Goal: Task Accomplishment & Management: Complete application form

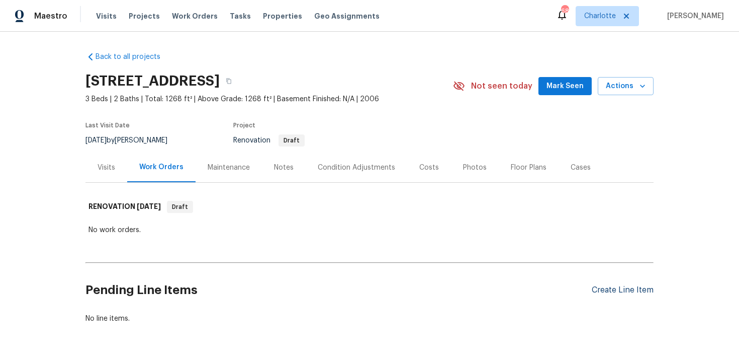
click at [634, 290] on div "Create Line Item" at bounding box center [623, 290] width 62 height 10
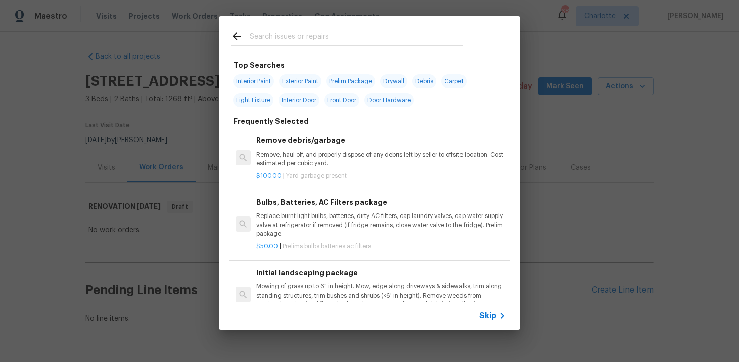
click at [495, 316] on span "Skip" at bounding box center [487, 315] width 17 height 10
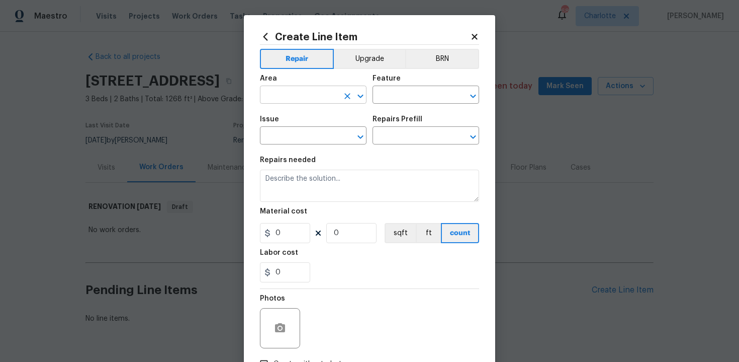
click at [328, 100] on input "text" at bounding box center [299, 96] width 78 height 16
click at [306, 120] on li "Kitchen" at bounding box center [313, 118] width 107 height 17
type input "Kitchen"
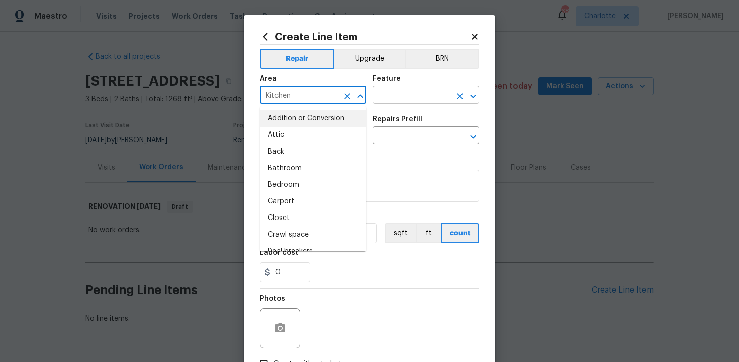
click at [407, 96] on input "text" at bounding box center [412, 96] width 78 height 16
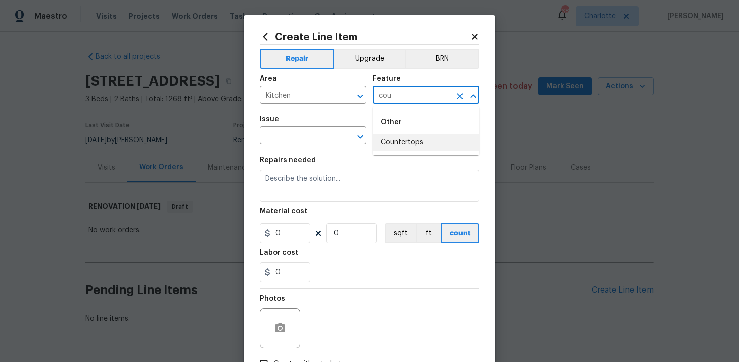
click at [412, 140] on li "Countertops" at bounding box center [426, 142] width 107 height 17
type input "Countertops"
click at [299, 143] on input "text" at bounding box center [299, 137] width 78 height 16
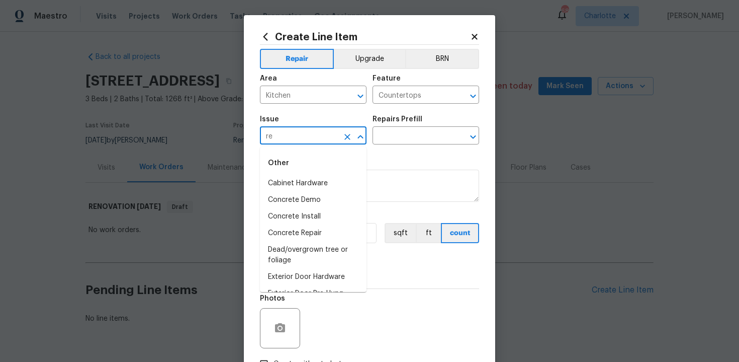
type input "r"
type input "cou"
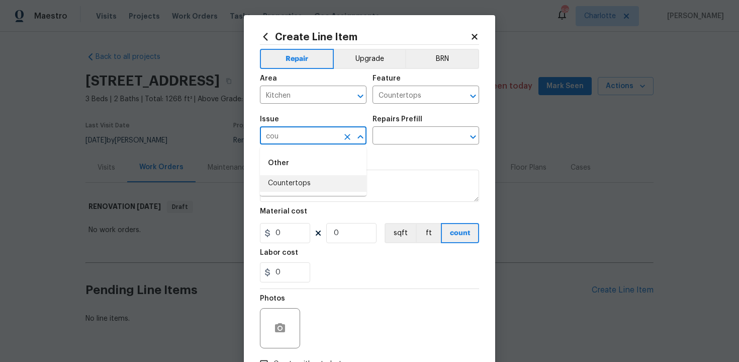
click at [345, 140] on icon "Clear" at bounding box center [347, 137] width 10 height 10
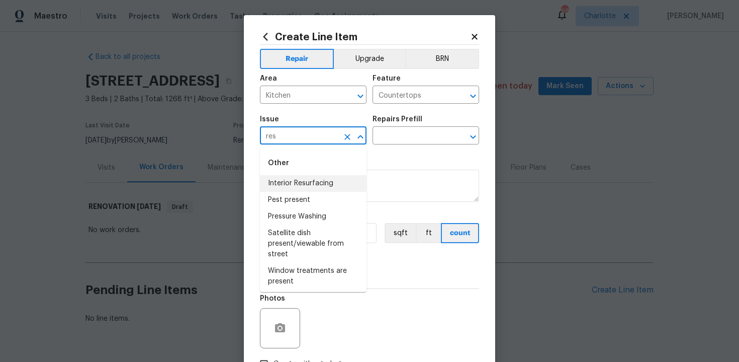
click at [308, 179] on li "Interior Resurfacing" at bounding box center [313, 183] width 107 height 17
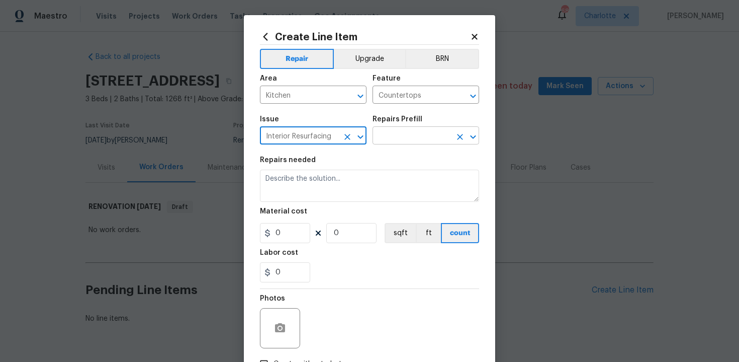
type input "Interior Resurfacing"
click at [397, 139] on input "text" at bounding box center [412, 137] width 78 height 16
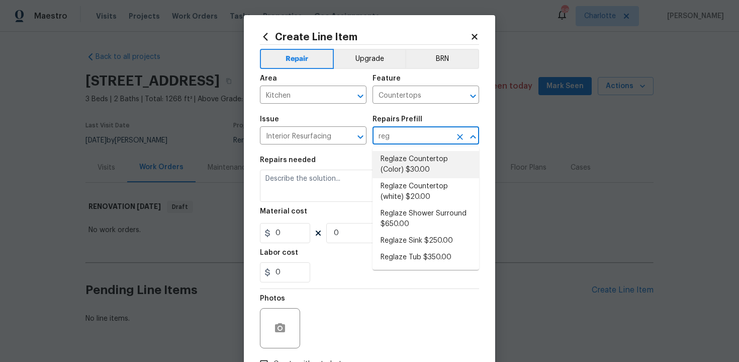
click at [408, 165] on li "Reglaze Countertop (Color) $30.00" at bounding box center [426, 164] width 107 height 27
type input "Reglaze Countertop (Color) $30.00"
type textarea "Prep, mask and reglaze finish the countertop (Speckle) PM to approve of finish …"
type input "1"
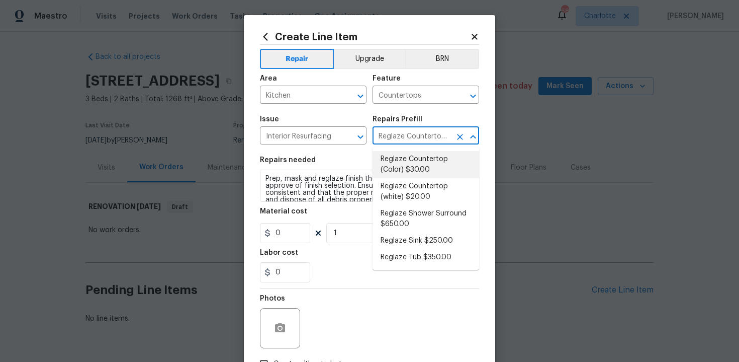
type input "30"
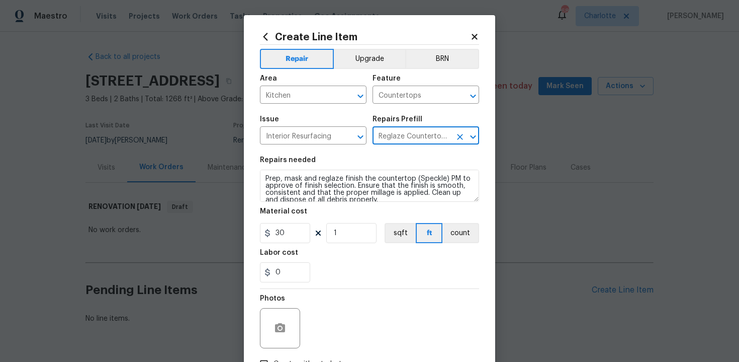
type input "Reglaze Countertop (Color) $30.00"
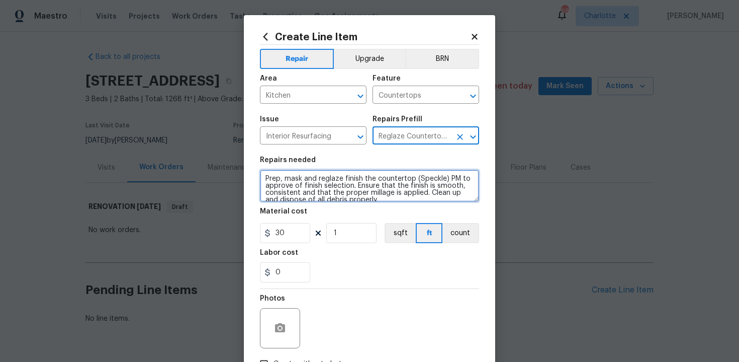
click at [261, 178] on textarea "Prep, mask and reglaze finish the countertop (Speckle) PM to approve of finish …" at bounding box center [369, 185] width 219 height 32
type textarea "#sala - Prep, mask and reglaze finish the countertop (Speckle) PM to approve of…"
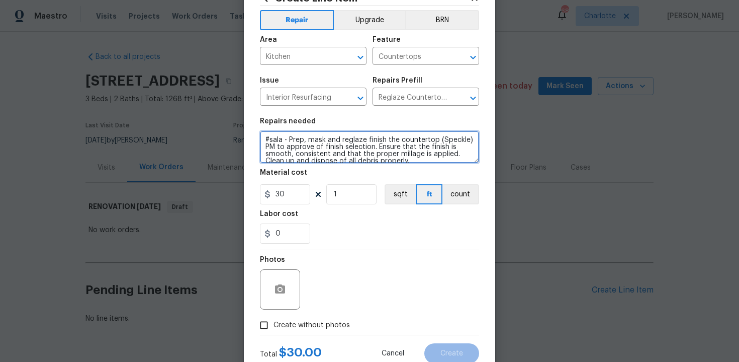
scroll to position [72, 0]
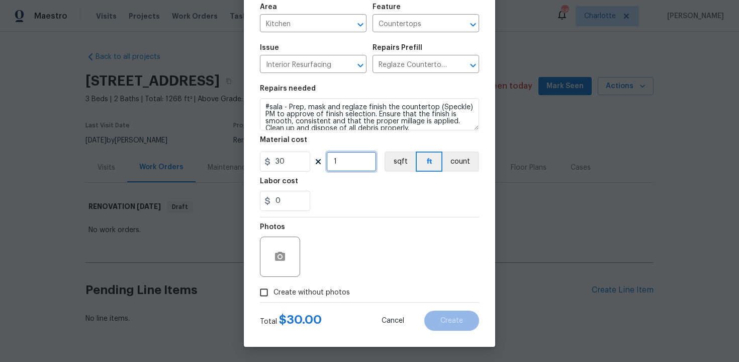
click at [345, 164] on input "1" at bounding box center [351, 161] width 50 height 20
type input "30"
click at [390, 226] on div "Photos" at bounding box center [369, 249] width 219 height 65
click at [305, 294] on span "Create without photos" at bounding box center [312, 292] width 76 height 11
click at [274, 294] on input "Create without photos" at bounding box center [263, 292] width 19 height 19
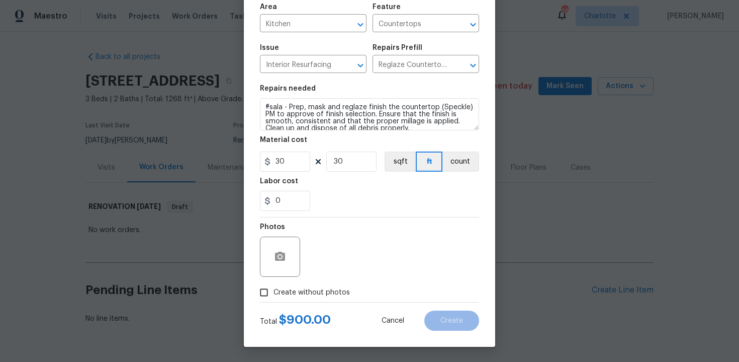
checkbox input "true"
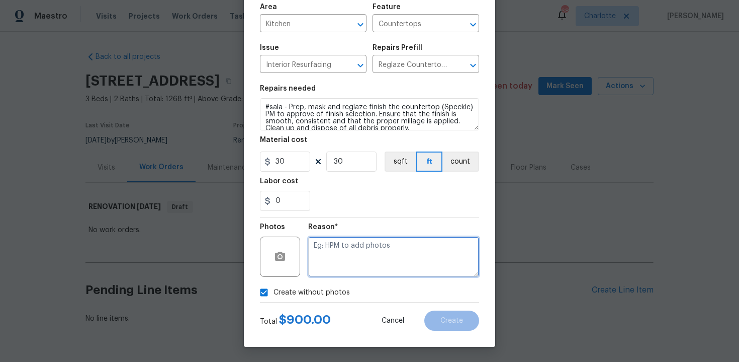
click at [333, 267] on textarea at bounding box center [393, 256] width 171 height 40
type textarea "n/a"
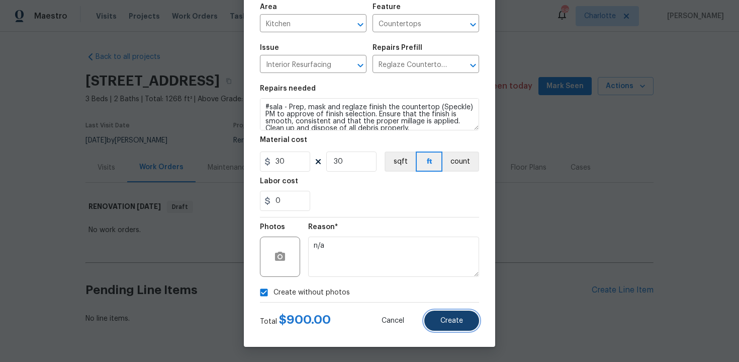
click at [449, 316] on button "Create" at bounding box center [451, 320] width 55 height 20
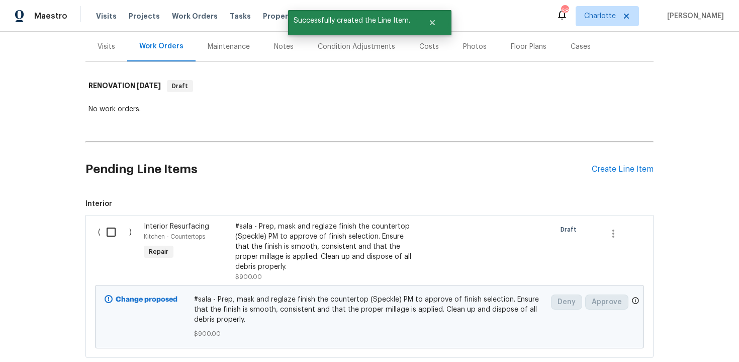
scroll to position [185, 0]
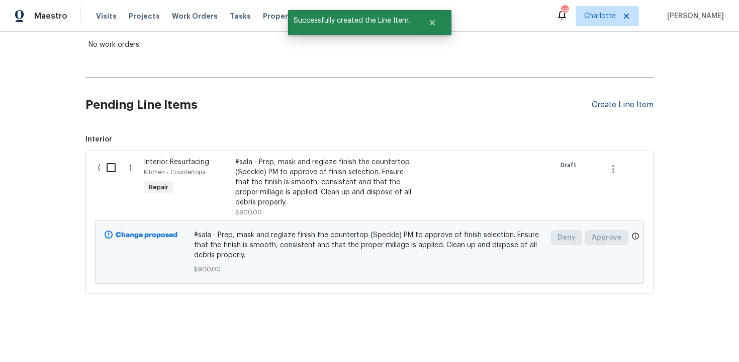
click at [631, 105] on div "Create Line Item" at bounding box center [623, 105] width 62 height 10
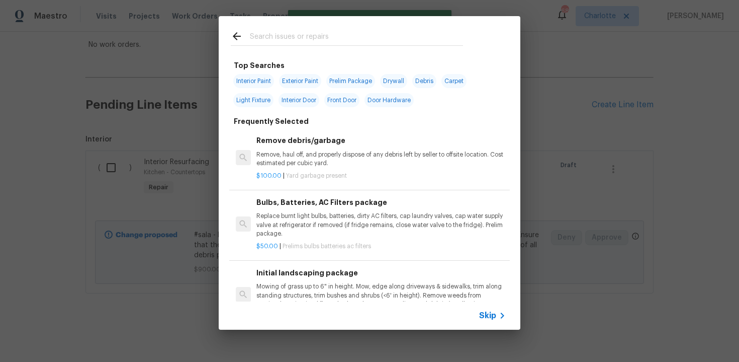
click at [484, 317] on span "Skip" at bounding box center [487, 315] width 17 height 10
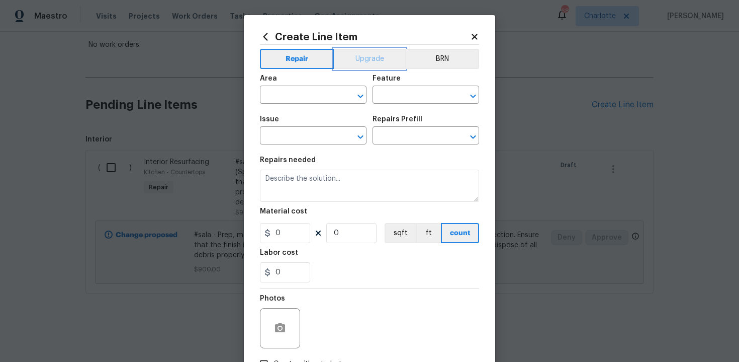
click at [355, 60] on button "Upgrade" at bounding box center [370, 59] width 72 height 20
click at [311, 97] on input "text" at bounding box center [299, 96] width 78 height 16
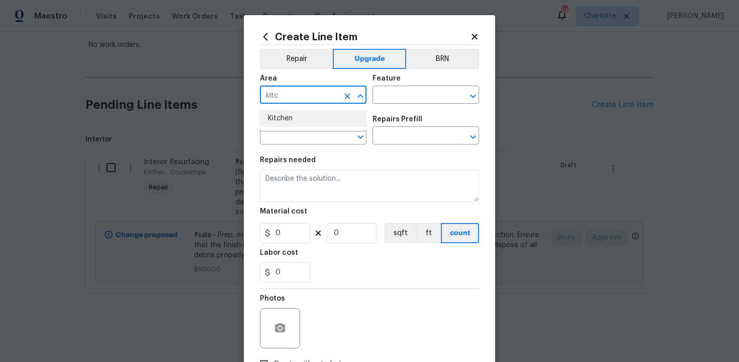
click at [300, 115] on li "Kitchen" at bounding box center [313, 118] width 107 height 17
type input "Kitchen"
click at [400, 98] on input "text" at bounding box center [412, 96] width 78 height 16
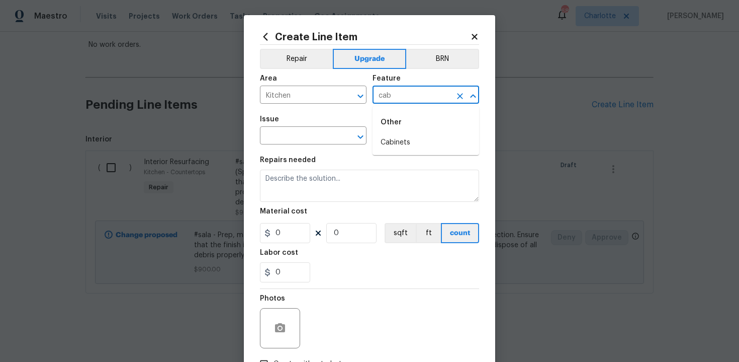
click at [404, 137] on li "Cabinets" at bounding box center [426, 142] width 107 height 17
type input "Cabinets"
click at [314, 138] on input "text" at bounding box center [299, 137] width 78 height 16
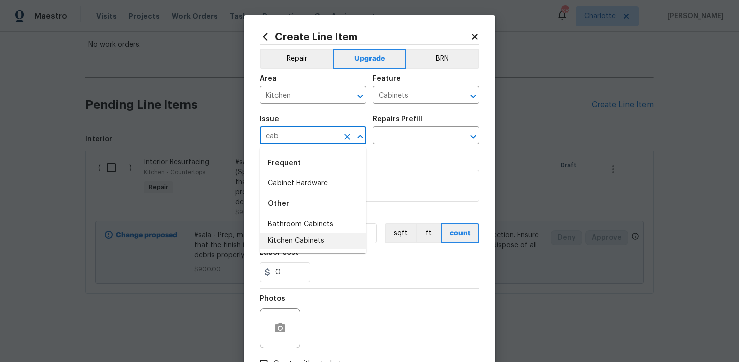
click at [326, 237] on li "Kitchen Cabinets" at bounding box center [313, 240] width 107 height 17
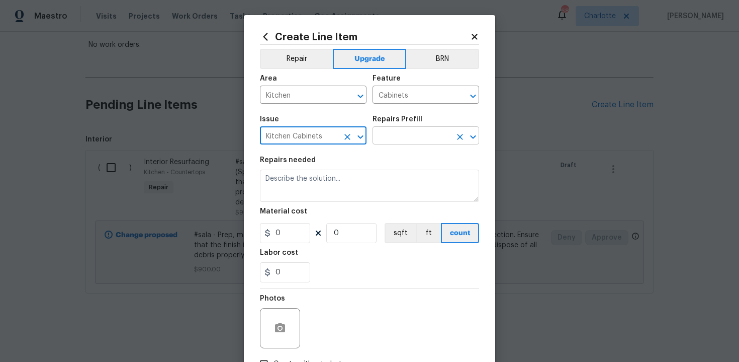
type input "Kitchen Cabinets"
click at [417, 141] on input "text" at bounding box center [412, 137] width 78 height 16
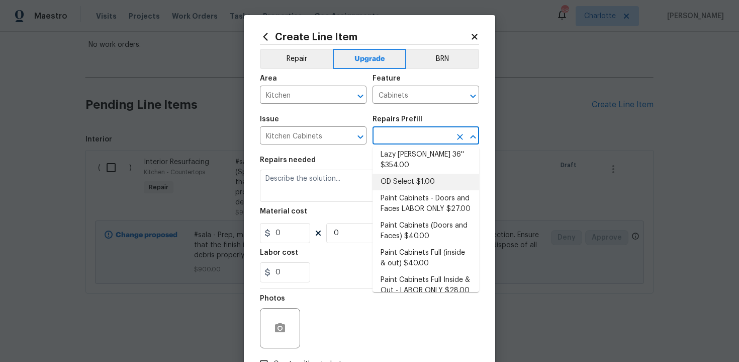
scroll to position [165, 0]
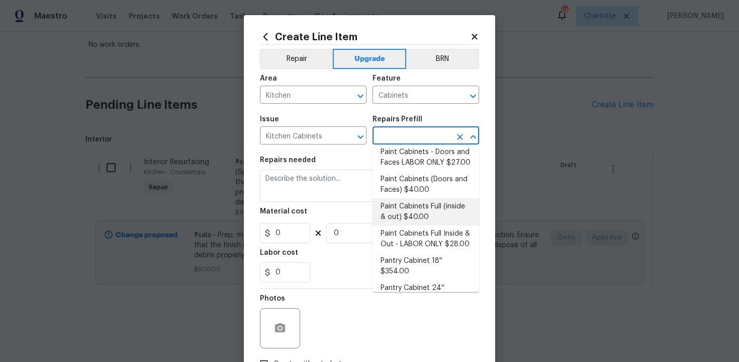
click at [426, 202] on li "Paint Cabinets Full (inside & out) $40.00" at bounding box center [426, 211] width 107 height 27
type input "Paint Cabinets Full (inside & out) $40.00"
type textarea "Prep, sand, mask and apply 2 coats of paint to the kitchen cabinet doors, inter…"
type input "40"
type input "1"
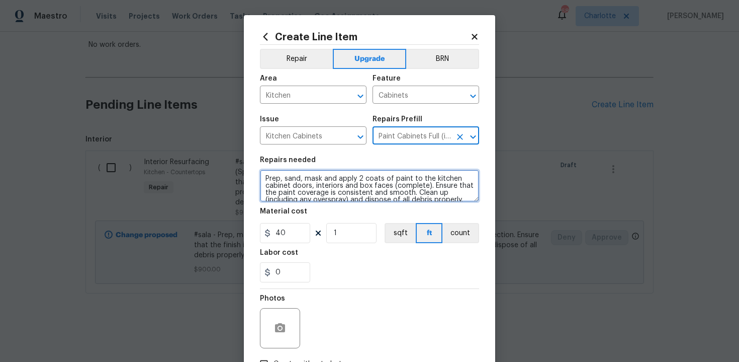
click at [263, 178] on textarea "Prep, sand, mask and apply 2 coats of paint to the kitchen cabinet doors, inter…" at bounding box center [369, 185] width 219 height 32
type textarea "#sala - Prep, sand, mask and apply 2 coats of paint to the kitchen cabinet door…"
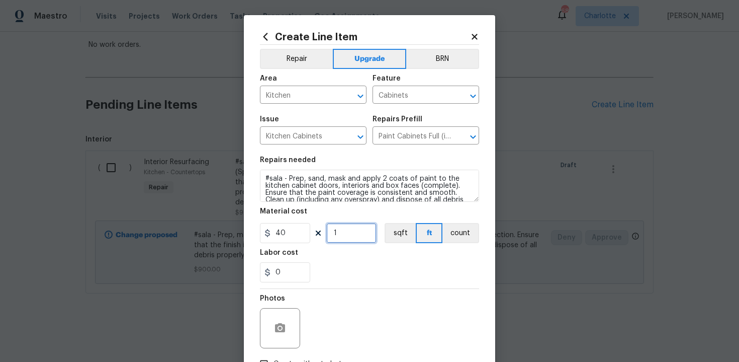
click at [353, 238] on input "1" at bounding box center [351, 233] width 50 height 20
type input "60"
click at [352, 284] on section "Repairs needed #sala - Prep, sand, mask and apply 2 coats of paint to the kitch…" at bounding box center [369, 219] width 219 height 138
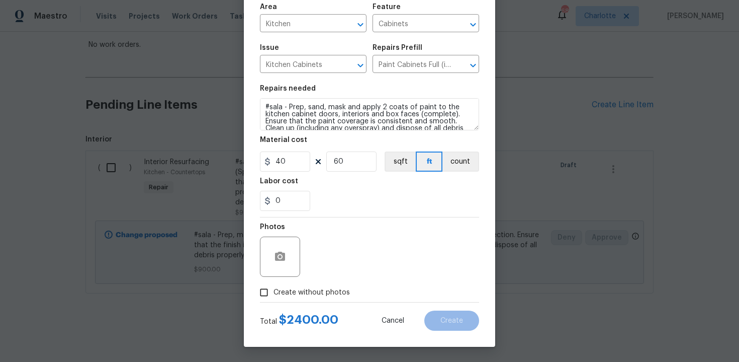
click at [313, 287] on span "Create without photos" at bounding box center [312, 292] width 76 height 11
click at [274, 287] on input "Create without photos" at bounding box center [263, 292] width 19 height 19
checkbox input "true"
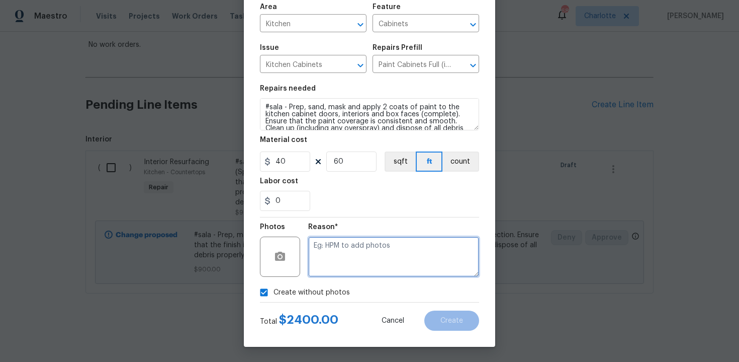
click at [348, 250] on textarea at bounding box center [393, 256] width 171 height 40
type textarea "n/a"
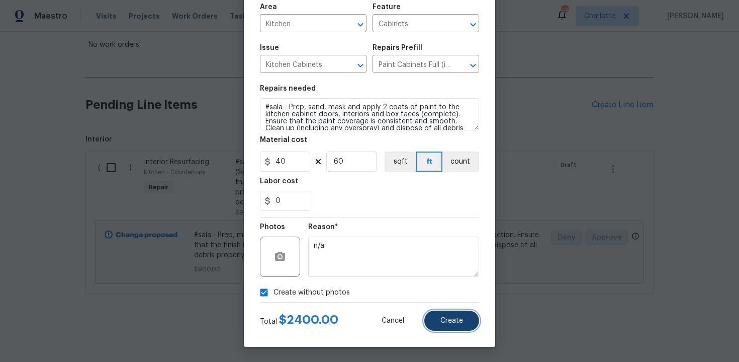
click at [444, 321] on span "Create" at bounding box center [452, 321] width 23 height 8
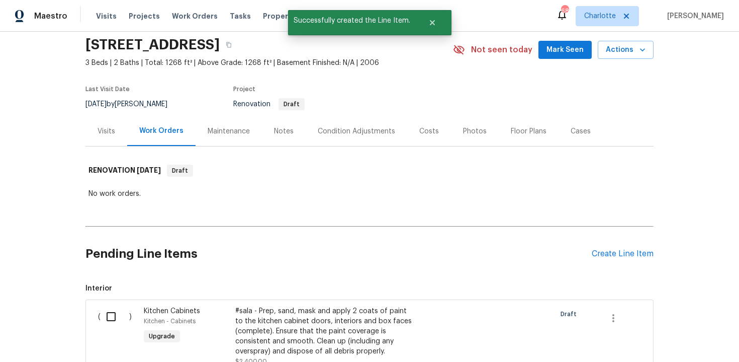
scroll to position [185, 0]
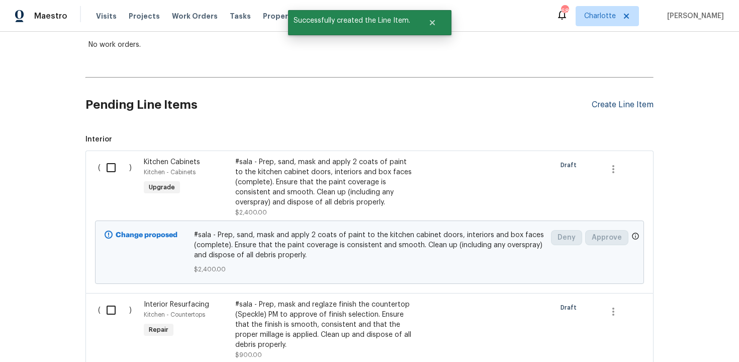
click at [618, 104] on div "Create Line Item" at bounding box center [623, 105] width 62 height 10
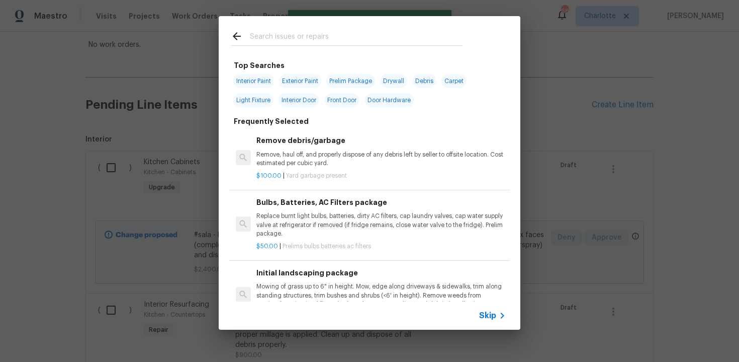
click at [483, 316] on span "Skip" at bounding box center [487, 315] width 17 height 10
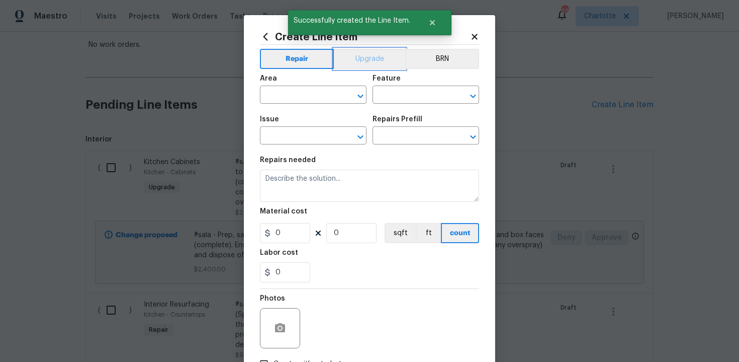
click at [349, 57] on button "Upgrade" at bounding box center [370, 59] width 72 height 20
click at [317, 95] on input "text" at bounding box center [299, 96] width 78 height 16
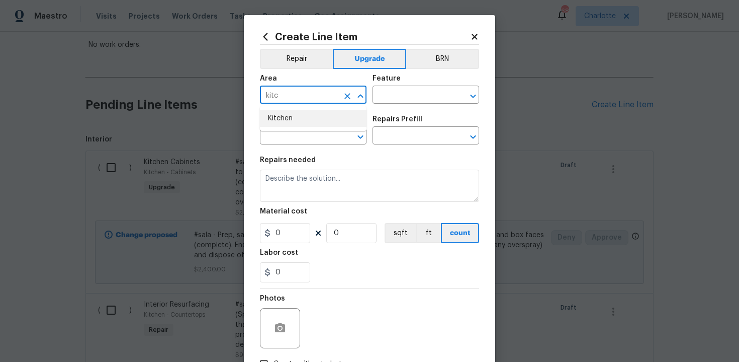
click at [310, 119] on li "Kitchen" at bounding box center [313, 118] width 107 height 17
type input "Kitchen"
click at [397, 94] on input "text" at bounding box center [412, 96] width 78 height 16
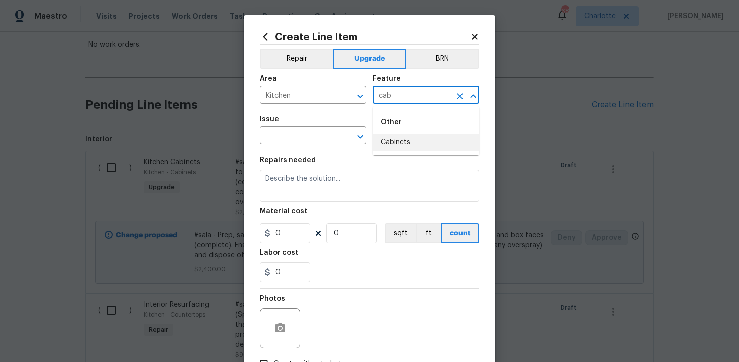
click at [406, 143] on li "Cabinets" at bounding box center [426, 142] width 107 height 17
type input "Cabinets"
click at [288, 143] on input "text" at bounding box center [299, 137] width 78 height 16
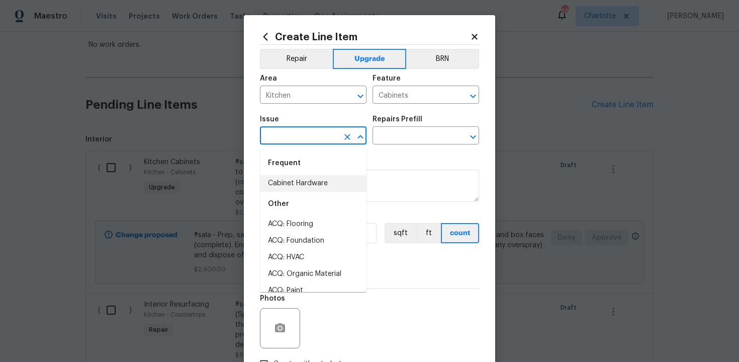
click at [299, 178] on li "Cabinet Hardware" at bounding box center [313, 183] width 107 height 17
type input "Cabinet Hardware"
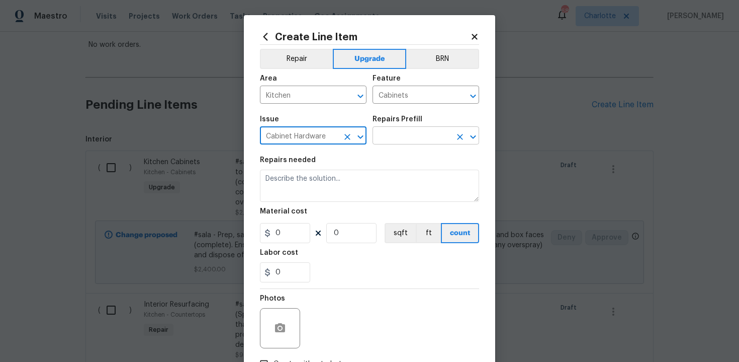
click at [394, 140] on input "text" at bounding box center [412, 137] width 78 height 16
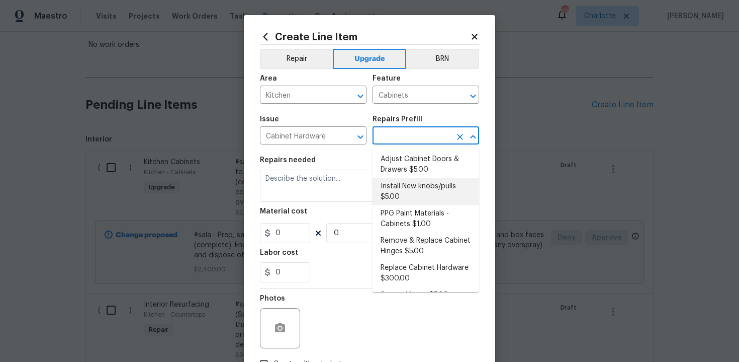
click at [399, 200] on li "Install New knobs/pulls $5.00" at bounding box center [426, 191] width 107 height 27
type input "Install New knobs/pulls $5.00"
type textarea "Remove the existing cabinet pulls/handles if present; prep and drill for new ca…"
type input "5"
type input "1"
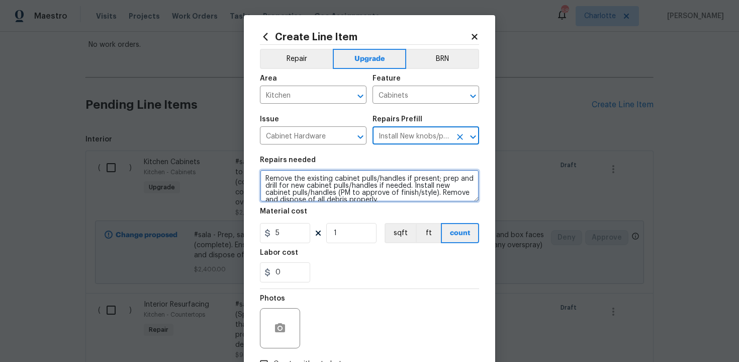
click at [264, 177] on textarea "Remove the existing cabinet pulls/handles if present; prep and drill for new ca…" at bounding box center [369, 185] width 219 height 32
click at [459, 135] on icon "Clear" at bounding box center [460, 137] width 6 height 6
type textarea "#Remove the existing cabinet pulls/handles if present; prep and drill for new c…"
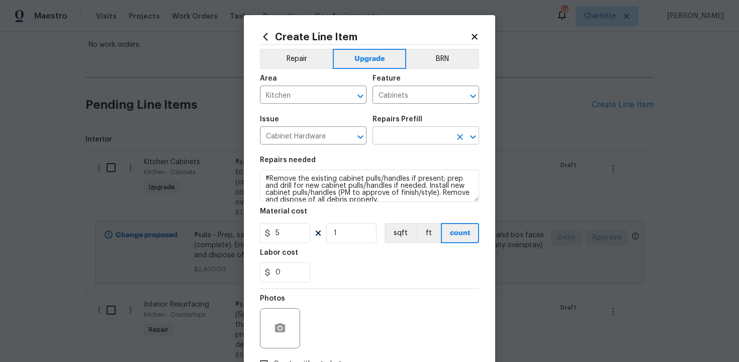
scroll to position [0, 0]
click at [423, 140] on input "text" at bounding box center [412, 137] width 78 height 16
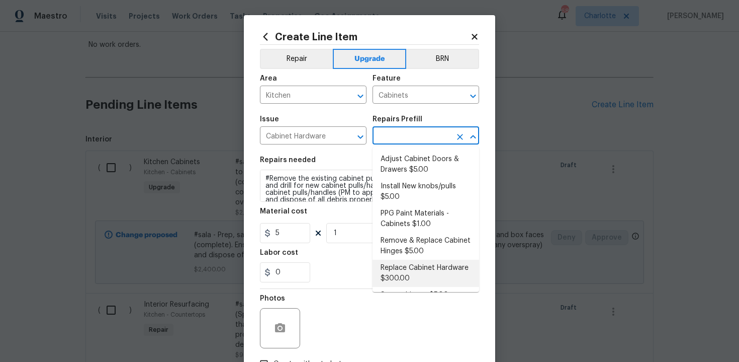
click at [410, 263] on li "Replace Cabinet Hardware $300.00" at bounding box center [426, 273] width 107 height 27
type input "Replace Cabinet Hardware $300.00"
type textarea "Replace cabinet hardware with new hinges and pulls. HPM to provide specs"
type input "300"
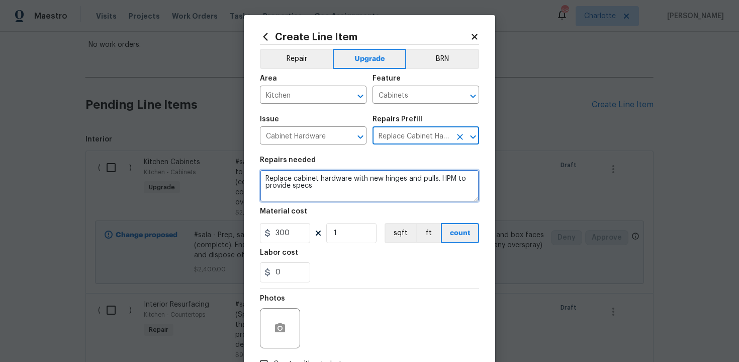
click at [261, 178] on textarea "Replace cabinet hardware with new hinges and pulls. HPM to provide specs" at bounding box center [369, 185] width 219 height 32
type textarea "#sala - Replace cabinet hardware with new hinges and pulls. HPM to provide specs"
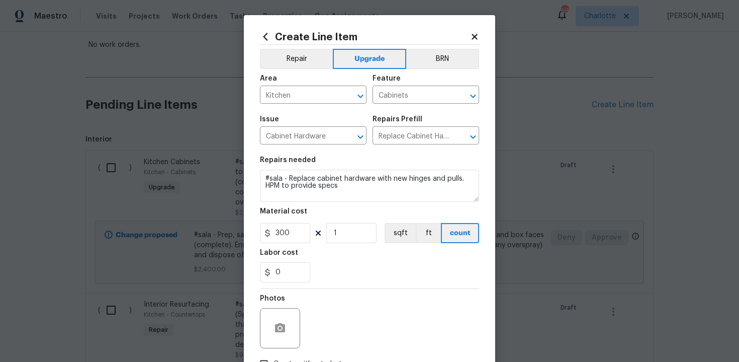
click at [383, 246] on section "Repairs needed #sala - Replace cabinet hardware with new hinges and pulls. HPM …" at bounding box center [369, 219] width 219 height 138
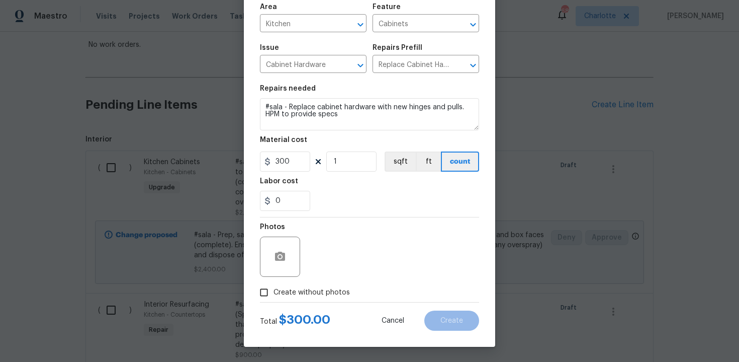
click at [310, 289] on span "Create without photos" at bounding box center [312, 292] width 76 height 11
click at [274, 289] on input "Create without photos" at bounding box center [263, 292] width 19 height 19
checkbox input "true"
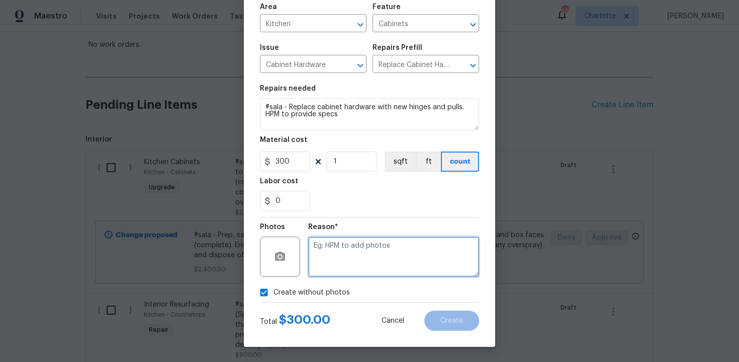
click at [342, 261] on textarea at bounding box center [393, 256] width 171 height 40
type textarea "n/a"
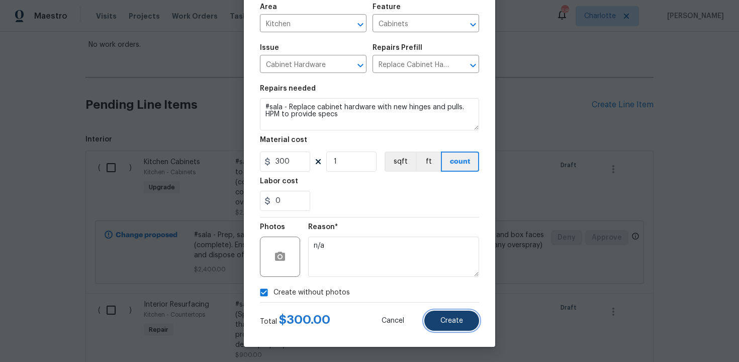
click at [438, 320] on button "Create" at bounding box center [451, 320] width 55 height 20
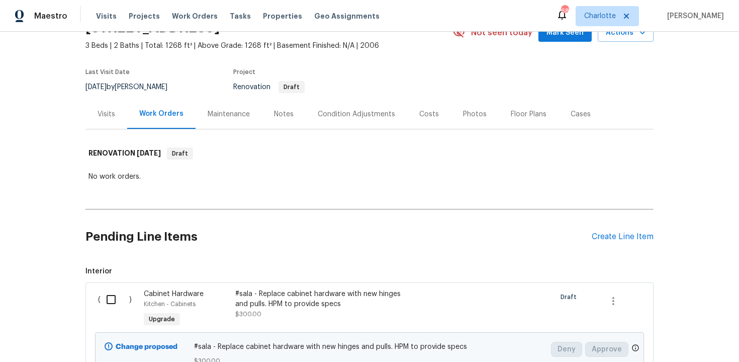
scroll to position [7, 0]
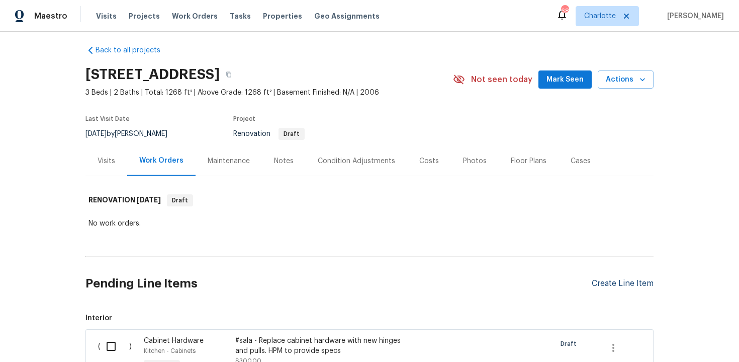
click at [616, 284] on div "Create Line Item" at bounding box center [623, 284] width 62 height 10
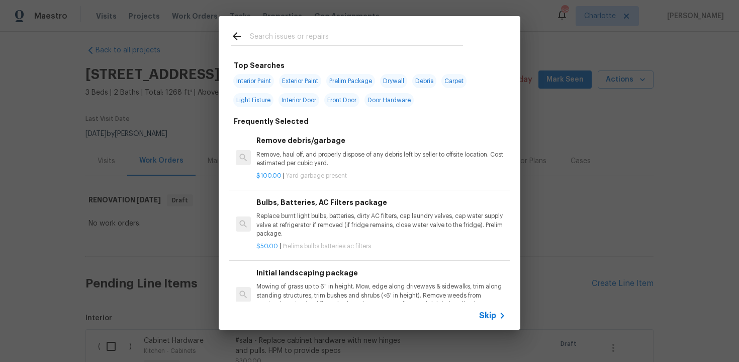
click at [490, 314] on span "Skip" at bounding box center [487, 315] width 17 height 10
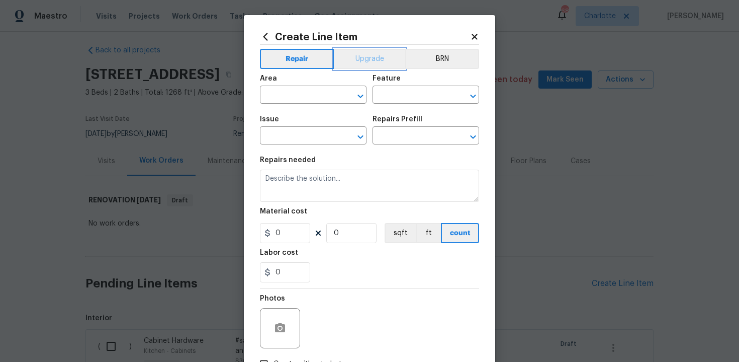
click at [371, 59] on button "Upgrade" at bounding box center [370, 59] width 72 height 20
click at [311, 98] on input "text" at bounding box center [299, 96] width 78 height 16
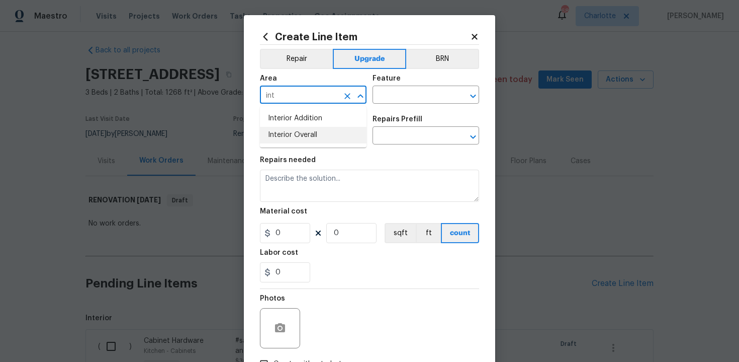
click at [311, 131] on li "Interior Overall" at bounding box center [313, 135] width 107 height 17
type input "Interior Overall"
click at [407, 99] on input "text" at bounding box center [412, 96] width 78 height 16
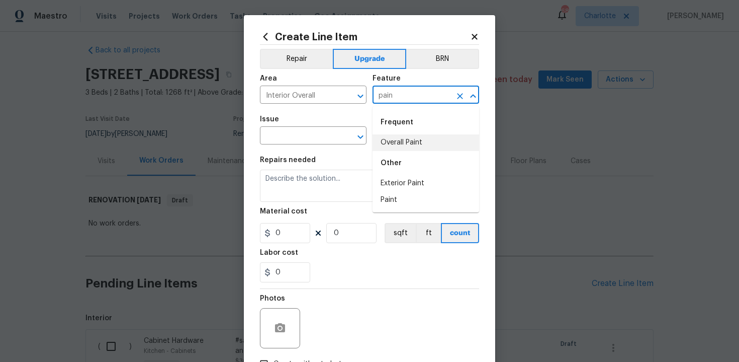
click at [412, 140] on li "Overall Paint" at bounding box center [426, 142] width 107 height 17
type input "Overall Paint"
click at [306, 137] on input "text" at bounding box center [299, 137] width 78 height 16
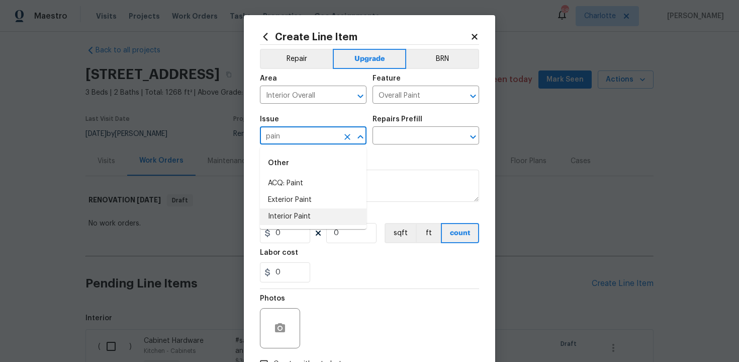
click at [311, 215] on li "Interior Paint" at bounding box center [313, 216] width 107 height 17
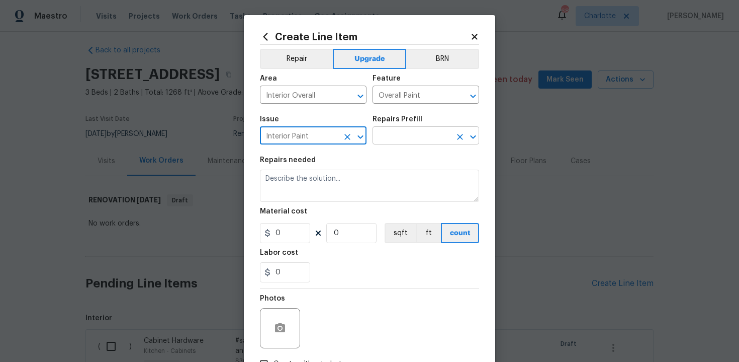
type input "Interior Paint"
click at [391, 139] on input "text" at bounding box center [412, 137] width 78 height 16
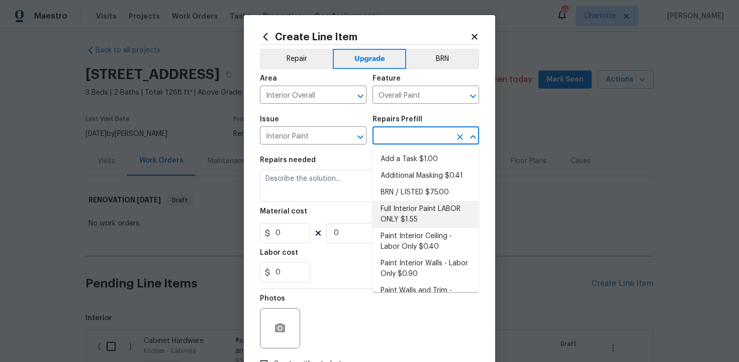
click at [405, 211] on li "Full Interior Paint LABOR ONLY $1.55" at bounding box center [426, 214] width 107 height 27
type input "Full Interior Paint LABOR ONLY $1.55"
type textarea "Full Interior paint - (walls, ceilings, trim, and doors) - PAINT PROVIDED BY OP…"
type input "1.55"
type input "1"
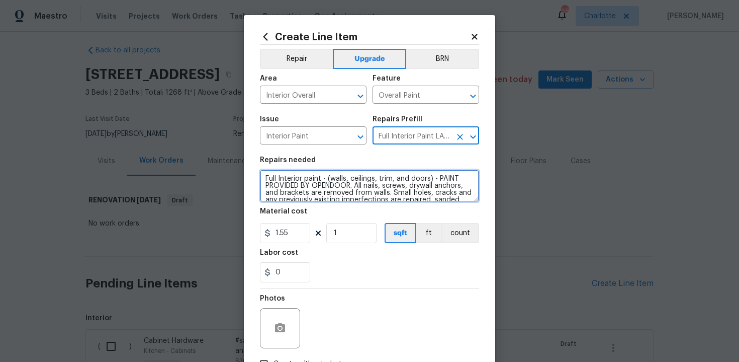
click at [262, 177] on textarea "Full Interior paint - (walls, ceilings, trim, and doors) - PAINT PROVIDED BY OP…" at bounding box center [369, 185] width 219 height 32
type textarea "#sala - Full Interior paint - (walls, ceilings, trim, and doors) - PAINT PROVID…"
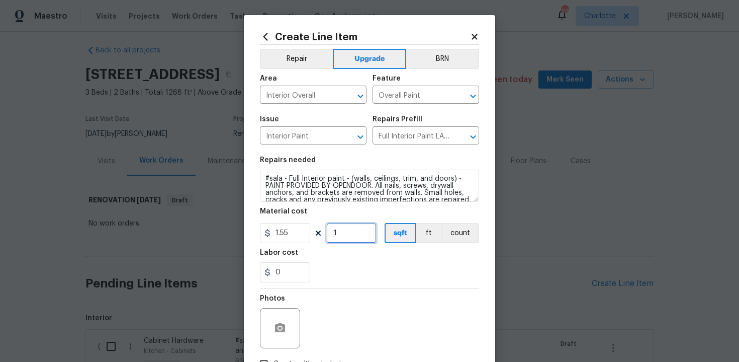
click at [349, 238] on input "1" at bounding box center [351, 233] width 50 height 20
type input "1268"
click at [356, 268] on div "0" at bounding box center [369, 272] width 219 height 20
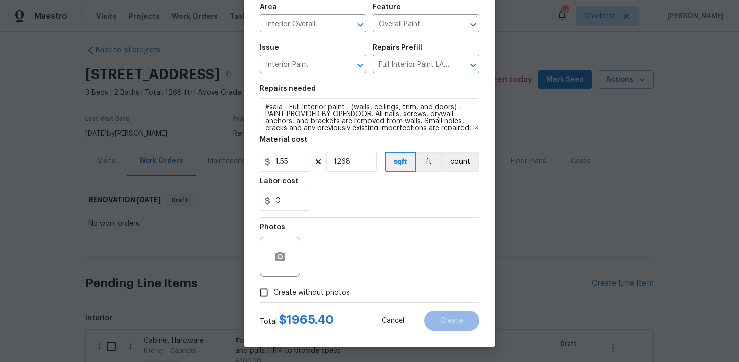
click at [306, 291] on span "Create without photos" at bounding box center [312, 292] width 76 height 11
click at [274, 291] on input "Create without photos" at bounding box center [263, 292] width 19 height 19
checkbox input "true"
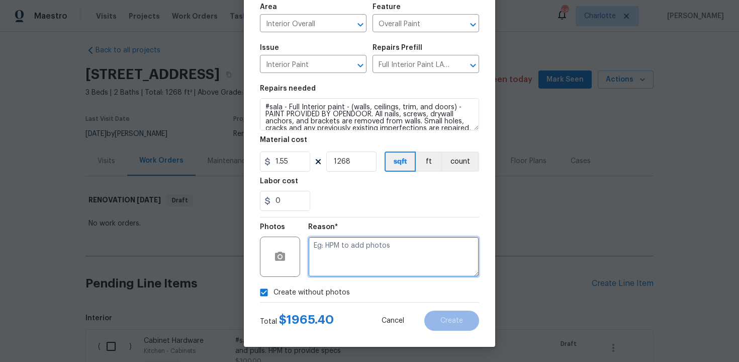
click at [339, 263] on textarea at bounding box center [393, 256] width 171 height 40
type textarea "n/a"
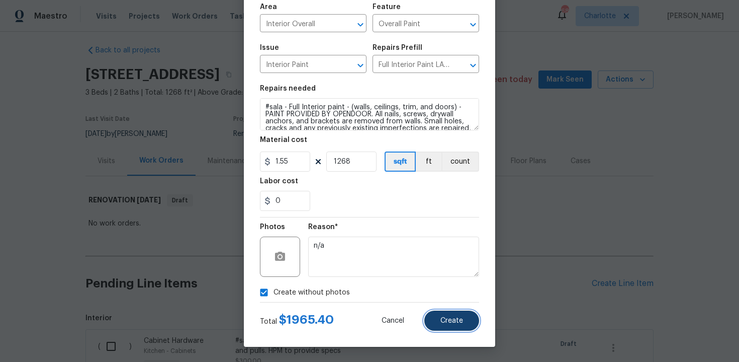
click at [449, 324] on button "Create" at bounding box center [451, 320] width 55 height 20
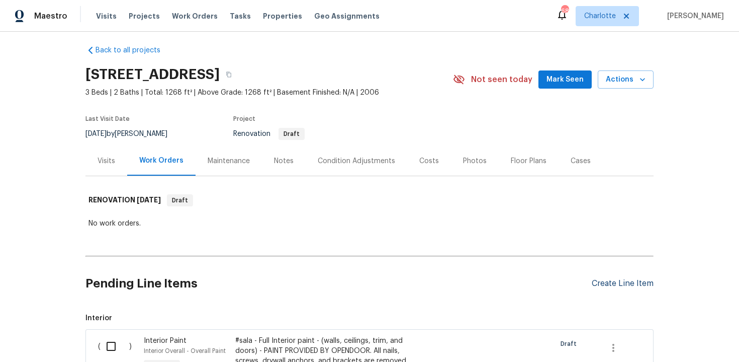
click at [596, 285] on div "Create Line Item" at bounding box center [623, 284] width 62 height 10
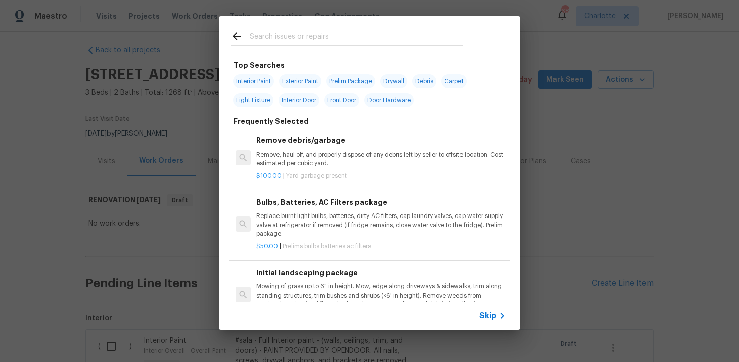
click at [495, 313] on span "Skip" at bounding box center [487, 315] width 17 height 10
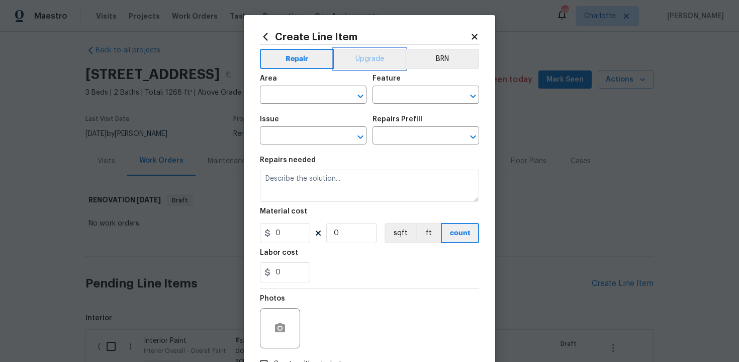
click at [380, 67] on button "Upgrade" at bounding box center [370, 59] width 72 height 20
click at [320, 91] on input "text" at bounding box center [299, 96] width 78 height 16
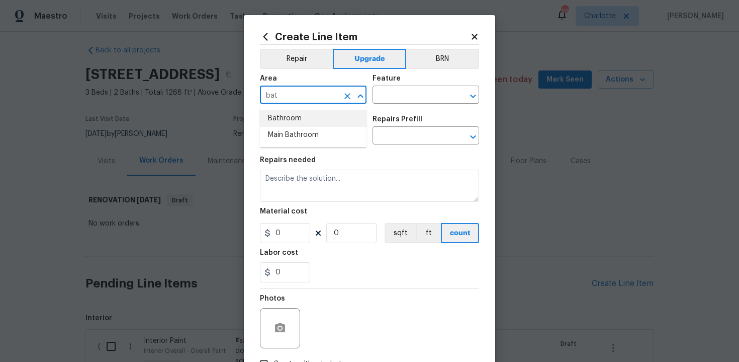
click at [327, 117] on li "Bathroom" at bounding box center [313, 118] width 107 height 17
type input "Bathroom"
click at [385, 93] on input "text" at bounding box center [412, 96] width 78 height 16
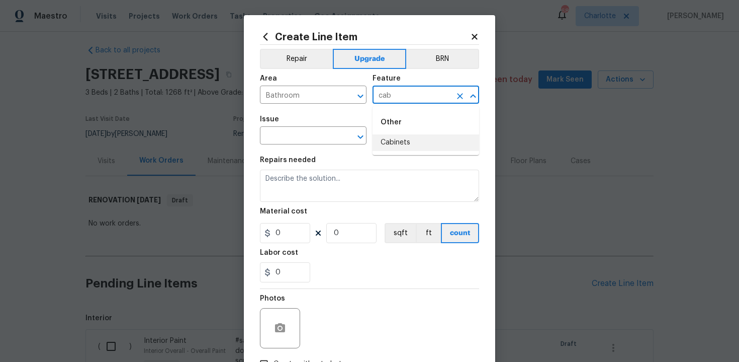
click at [396, 140] on li "Cabinets" at bounding box center [426, 142] width 107 height 17
type input "Cabinets"
click at [308, 139] on input "text" at bounding box center [299, 137] width 78 height 16
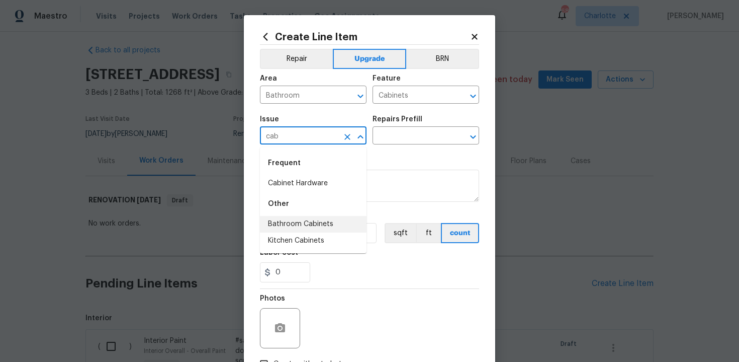
click at [316, 222] on li "Bathroom Cabinets" at bounding box center [313, 224] width 107 height 17
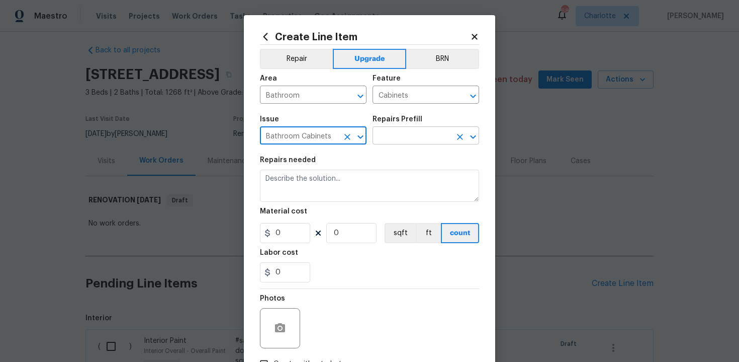
type input "Bathroom Cabinets"
click at [392, 138] on input "text" at bounding box center [412, 137] width 78 height 16
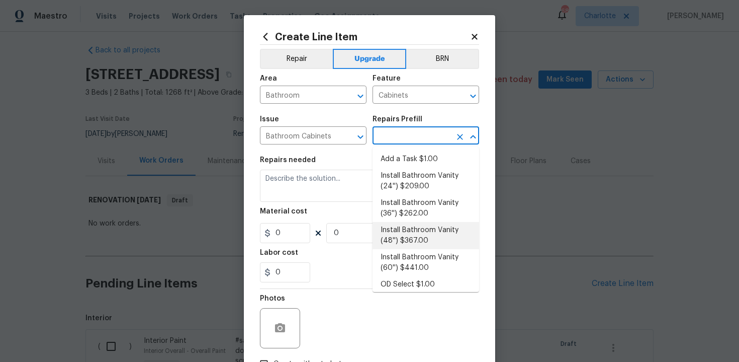
scroll to position [162, 0]
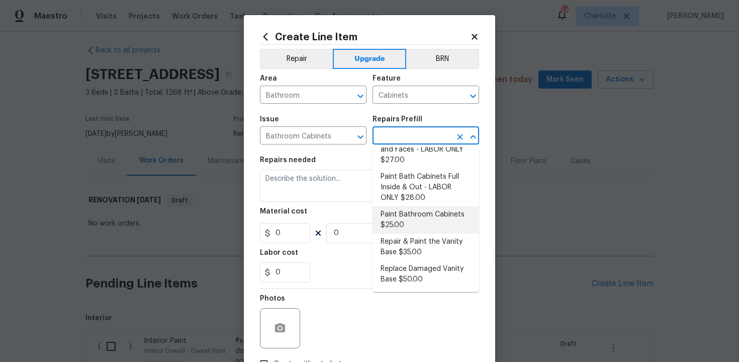
click at [404, 218] on li "Paint Bathroom Cabinets $25.00" at bounding box center [426, 219] width 107 height 27
type input "Paint Bathroom Cabinets $25.00"
type textarea "Prep, sand, mask and apply 2 coats of paint to the bathroom cabinet doors, inte…"
type input "25"
type input "1"
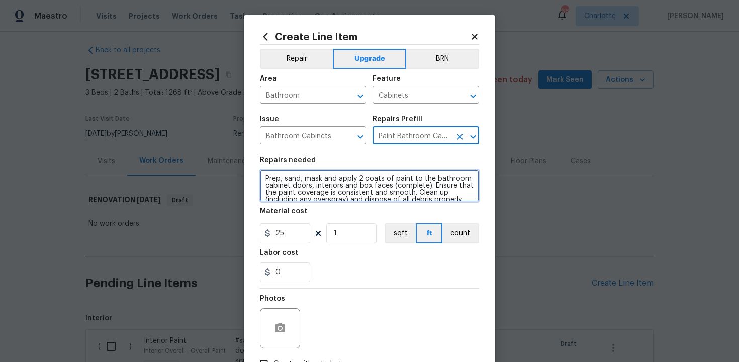
click at [264, 178] on textarea "Prep, sand, mask and apply 2 coats of paint to the bathroom cabinet doors, inte…" at bounding box center [369, 185] width 219 height 32
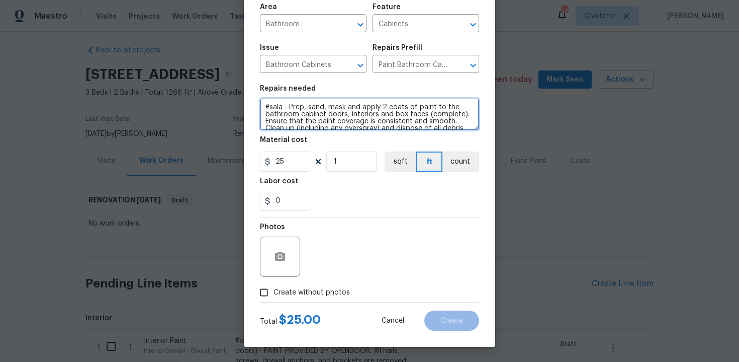
scroll to position [7, 0]
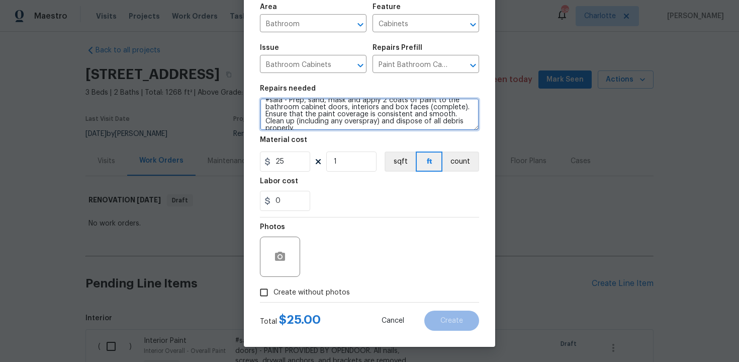
click at [464, 120] on textarea "#sala - Prep, sand, mask and apply 2 coats of paint to the bathroom cabinet doo…" at bounding box center [369, 114] width 219 height 32
paste textarea "Bathrooms"
type textarea "#sala - Prep, sand, mask and apply 2 coats of paint to the bathroom cabinet doo…"
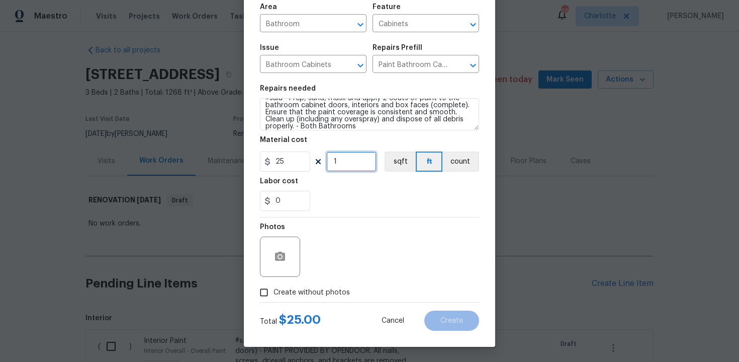
click at [348, 164] on input "1" at bounding box center [351, 161] width 50 height 20
type input "20"
click at [312, 291] on span "Create without photos" at bounding box center [312, 292] width 76 height 11
click at [274, 291] on input "Create without photos" at bounding box center [263, 292] width 19 height 19
checkbox input "true"
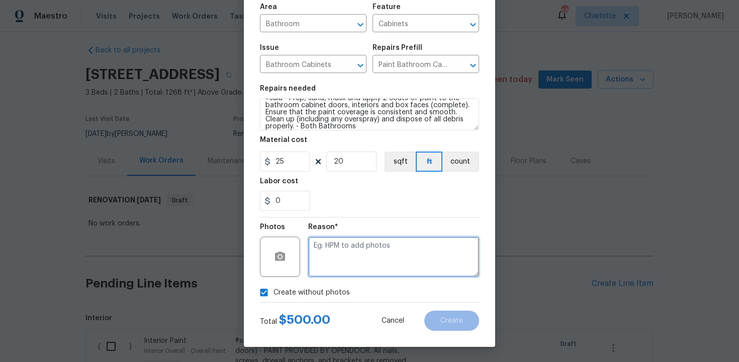
click at [339, 266] on textarea at bounding box center [393, 256] width 171 height 40
type textarea "n/a"
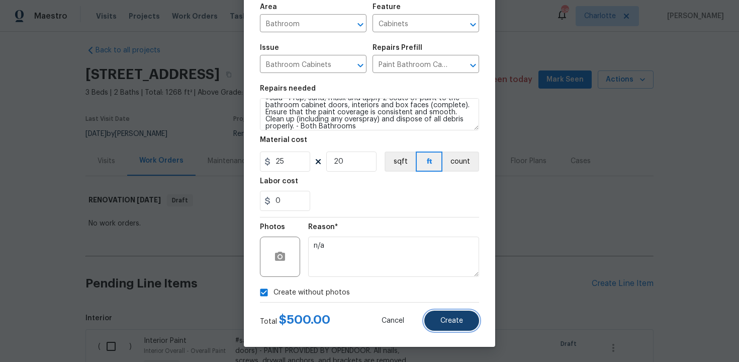
click at [453, 322] on span "Create" at bounding box center [452, 321] width 23 height 8
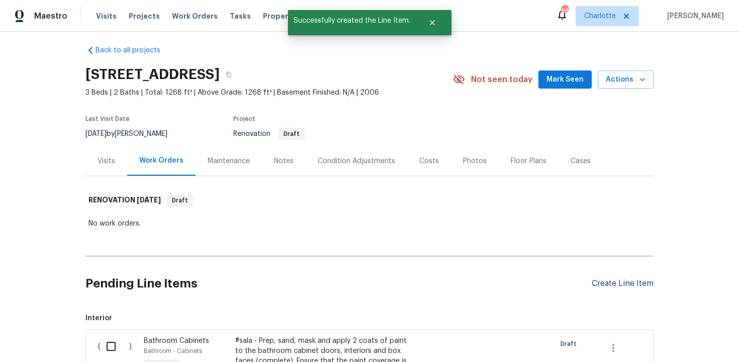
click at [615, 283] on div "Create Line Item" at bounding box center [623, 284] width 62 height 10
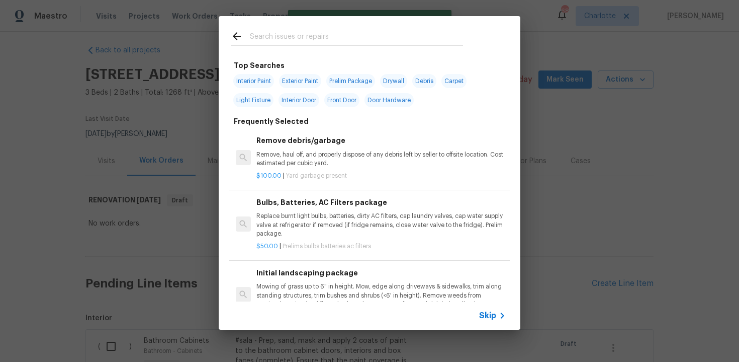
click at [495, 314] on span "Skip" at bounding box center [487, 315] width 17 height 10
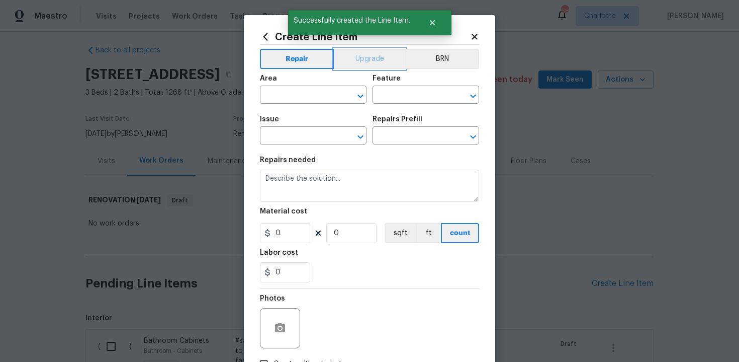
click at [366, 53] on button "Upgrade" at bounding box center [370, 59] width 72 height 20
click at [317, 90] on input "text" at bounding box center [299, 96] width 78 height 16
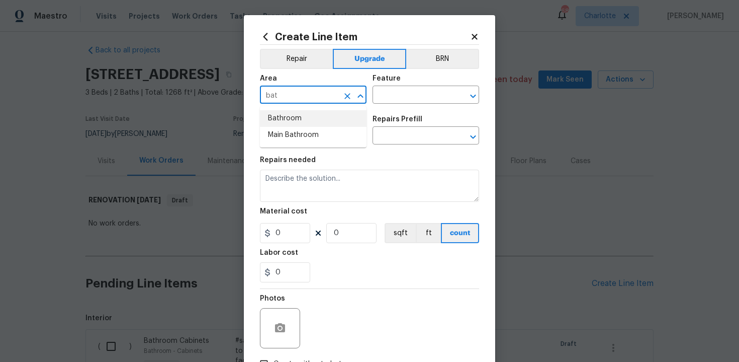
click at [314, 123] on li "Bathroom" at bounding box center [313, 118] width 107 height 17
type input "Bathroom"
click at [388, 97] on input "text" at bounding box center [412, 96] width 78 height 16
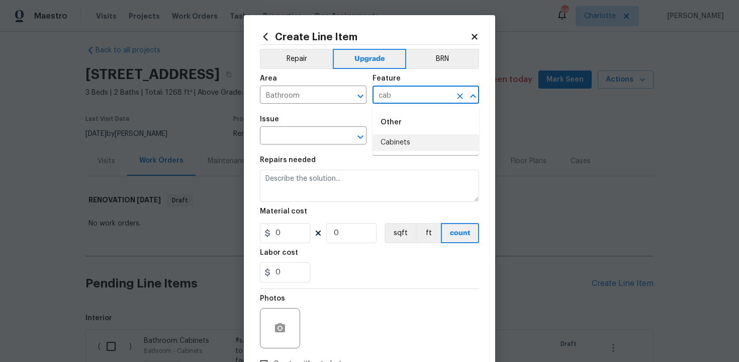
click at [394, 140] on li "Cabinets" at bounding box center [426, 142] width 107 height 17
type input "Cabinets"
click at [323, 139] on input "text" at bounding box center [299, 137] width 78 height 16
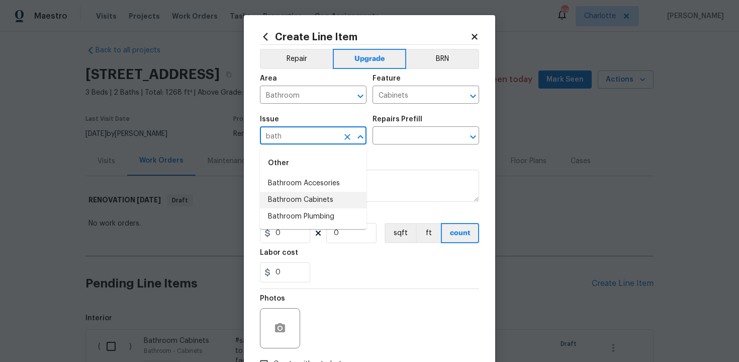
click at [330, 193] on li "Bathroom Cabinets" at bounding box center [313, 200] width 107 height 17
type input "Bathroom Cabinets"
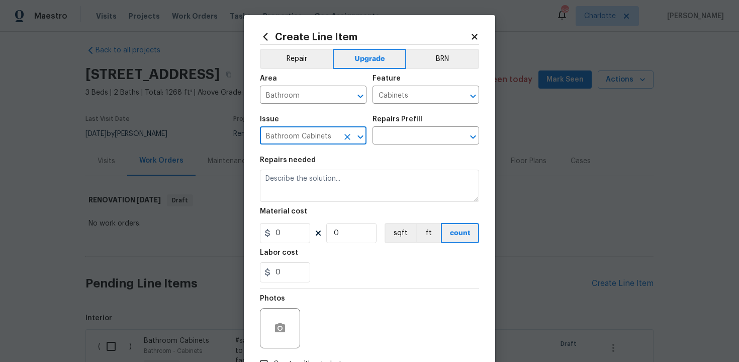
click at [343, 138] on icon "Clear" at bounding box center [347, 137] width 10 height 10
click at [315, 138] on input "text" at bounding box center [299, 137] width 78 height 16
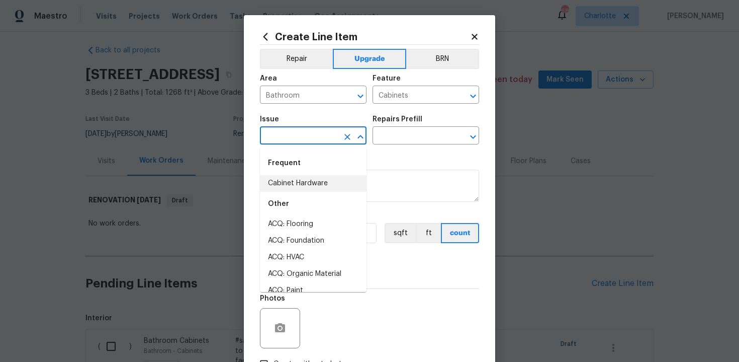
click at [313, 187] on li "Cabinet Hardware" at bounding box center [313, 183] width 107 height 17
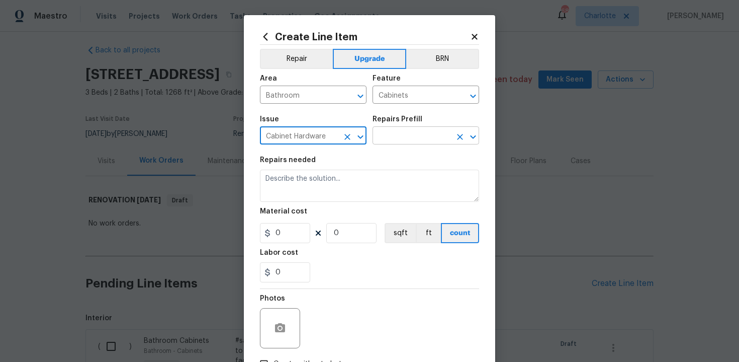
type input "Cabinet Hardware"
click at [409, 137] on input "text" at bounding box center [412, 137] width 78 height 16
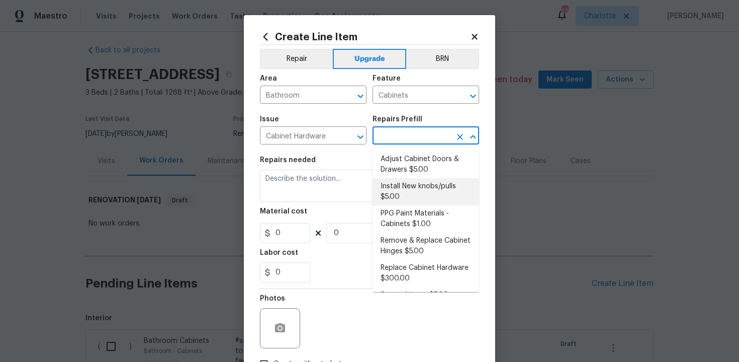
click at [409, 194] on li "Install New knobs/pulls $5.00" at bounding box center [426, 191] width 107 height 27
type input "Install New knobs/pulls $5.00"
type textarea "Remove the existing cabinet pulls/handles if present; prep and drill for new ca…"
type input "5"
type input "1"
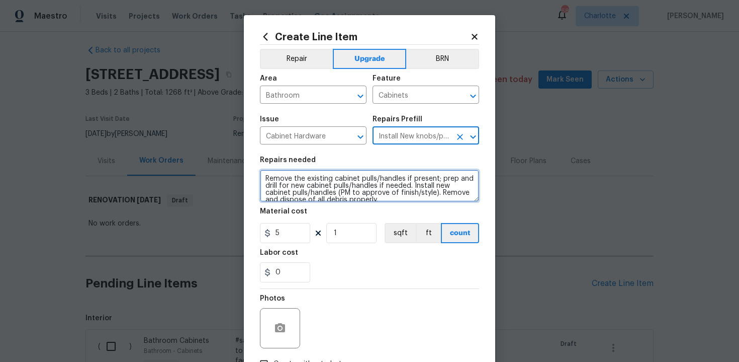
click at [264, 177] on textarea "Remove the existing cabinet pulls/handles if present; prep and drill for new ca…" at bounding box center [369, 185] width 219 height 32
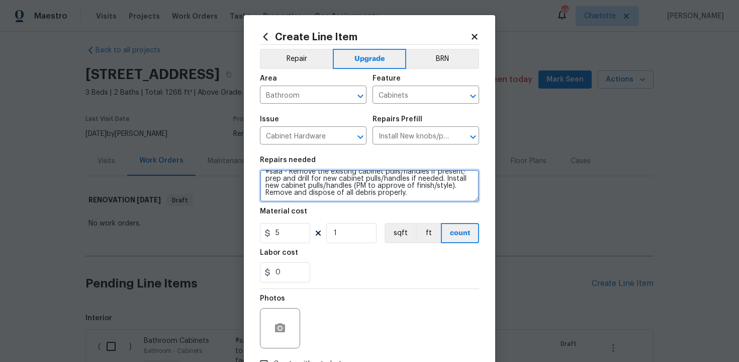
click at [423, 199] on textarea "#sala - Remove the existing cabinet pulls/handles if present; prep and drill fo…" at bounding box center [369, 185] width 219 height 32
paste textarea "Bathrooms"
type textarea "#sala - Remove the existing cabinet pulls/handles if present; prep and drill fo…"
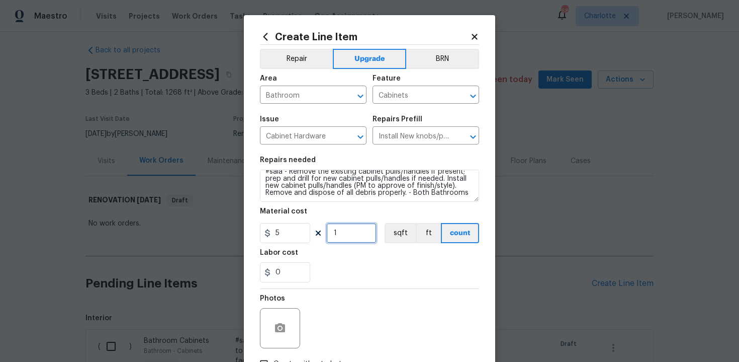
click at [349, 232] on input "1" at bounding box center [351, 233] width 50 height 20
type input "15"
click at [369, 282] on div "0" at bounding box center [369, 272] width 219 height 20
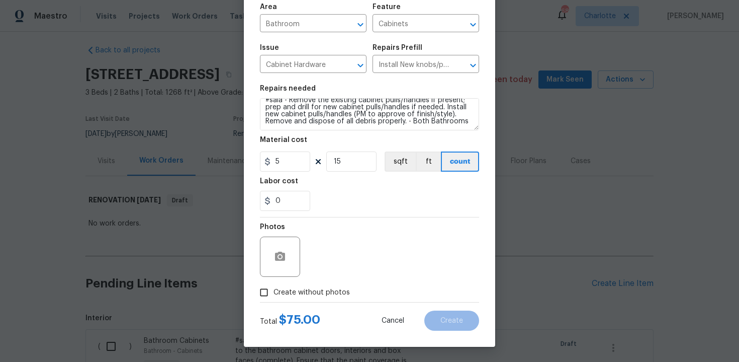
click at [294, 299] on label "Create without photos" at bounding box center [302, 292] width 96 height 19
click at [274, 299] on input "Create without photos" at bounding box center [263, 292] width 19 height 19
checkbox input "true"
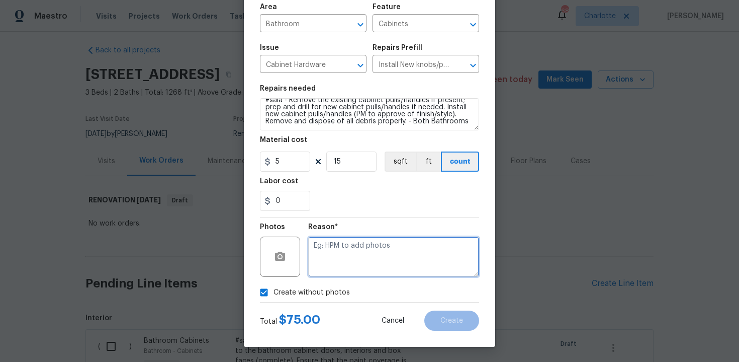
click at [357, 256] on textarea at bounding box center [393, 256] width 171 height 40
type textarea "n/a"
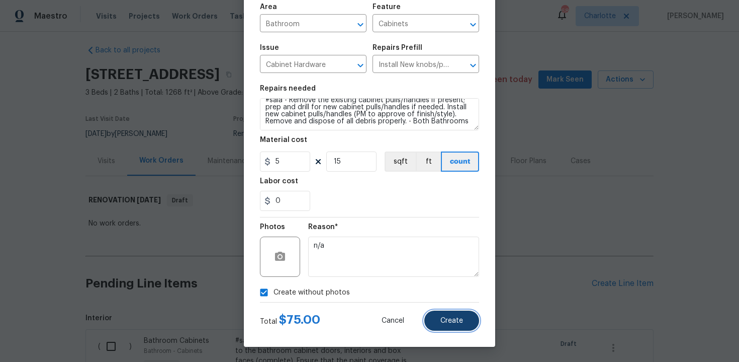
click at [451, 313] on button "Create" at bounding box center [451, 320] width 55 height 20
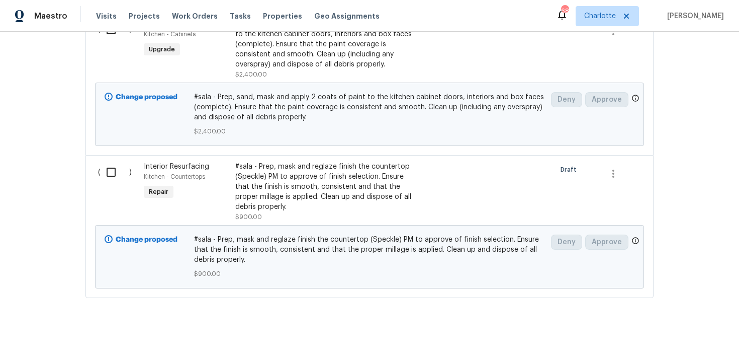
scroll to position [989, 0]
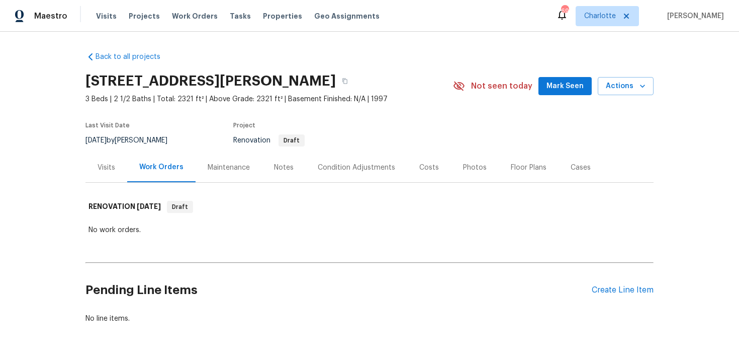
scroll to position [30, 0]
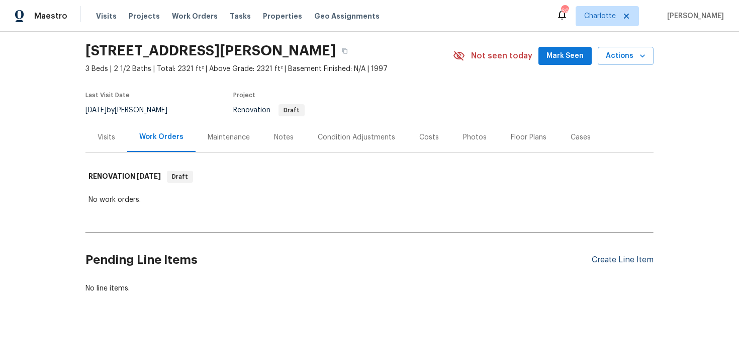
click at [607, 259] on div "Create Line Item" at bounding box center [623, 260] width 62 height 10
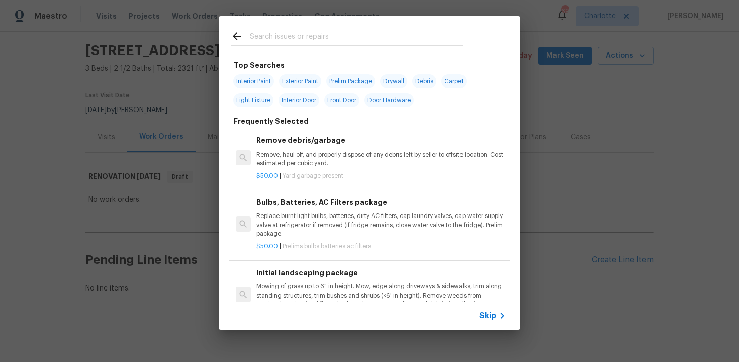
click at [493, 319] on span "Skip" at bounding box center [487, 315] width 17 height 10
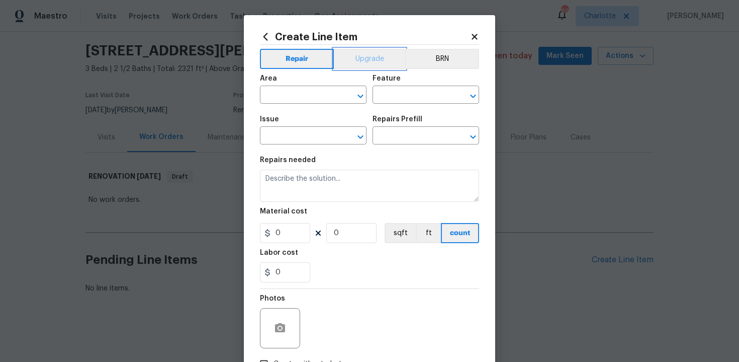
click at [374, 62] on button "Upgrade" at bounding box center [370, 59] width 72 height 20
click at [307, 94] on input "text" at bounding box center [299, 96] width 78 height 16
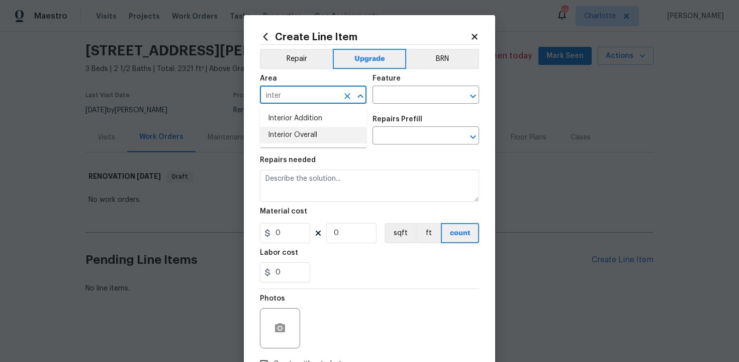
click at [308, 138] on li "Interior Overall" at bounding box center [313, 135] width 107 height 17
type input "Interior Overall"
click at [404, 98] on input "text" at bounding box center [412, 96] width 78 height 16
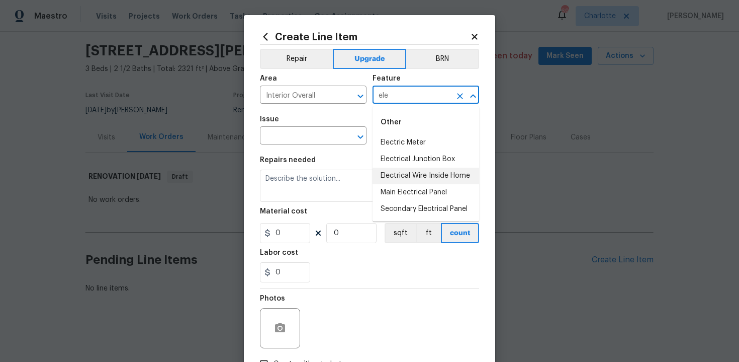
click at [424, 171] on li "Electrical Wire Inside Home" at bounding box center [426, 175] width 107 height 17
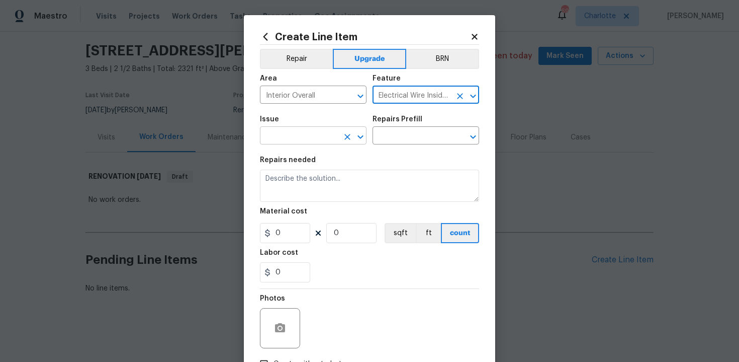
type input "Electrical Wire Inside Home"
click at [305, 133] on input "text" at bounding box center [299, 137] width 78 height 16
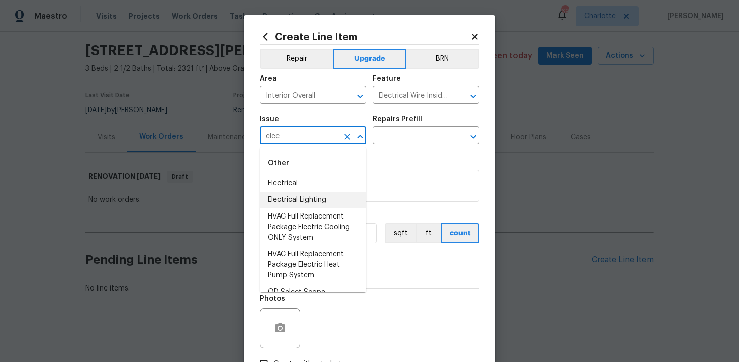
click at [299, 193] on li "Electrical Lighting" at bounding box center [313, 200] width 107 height 17
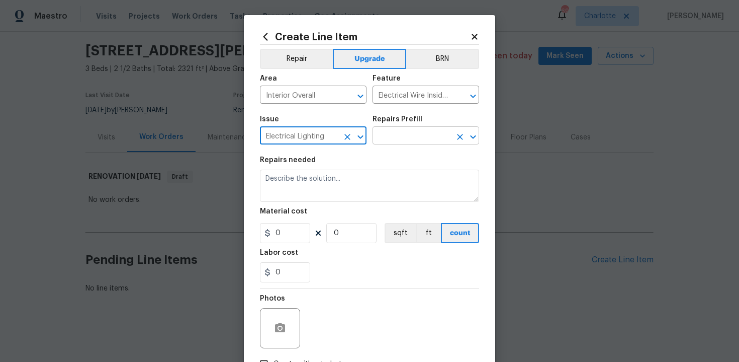
type input "Electrical Lighting"
click at [406, 136] on input "text" at bounding box center [412, 137] width 78 height 16
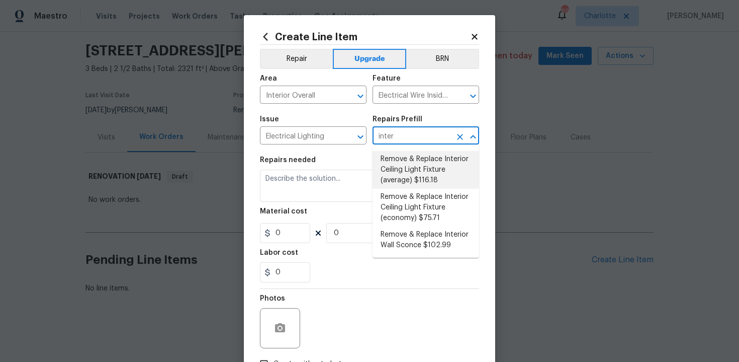
click at [417, 173] on li "Remove & Replace Interior Ceiling Light Fixture (average) $116.18" at bounding box center [426, 170] width 107 height 38
type input "Remove & Replace Interior Ceiling Light Fixture (average) $116.18"
type textarea "Remove the existing interior ceiling light fixture and replace it with new AVER…"
type input "116.18"
type input "1"
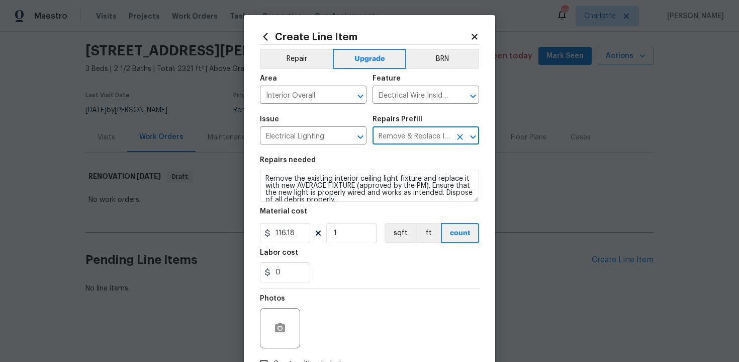
type input "Remove & Replace Interior Ceiling Light Fixture (average) $116.18"
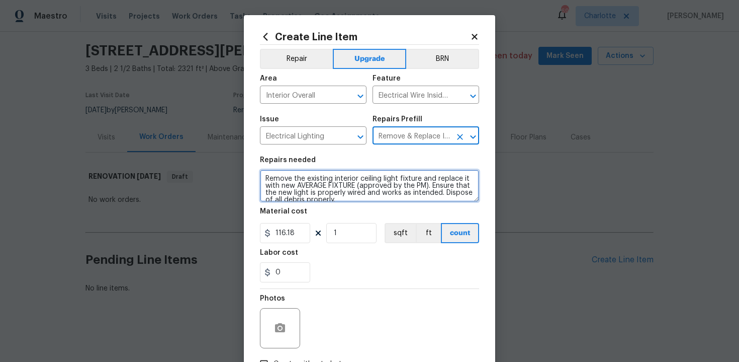
click at [262, 175] on textarea "Remove the existing interior ceiling light fixture and replace it with new AVER…" at bounding box center [369, 185] width 219 height 32
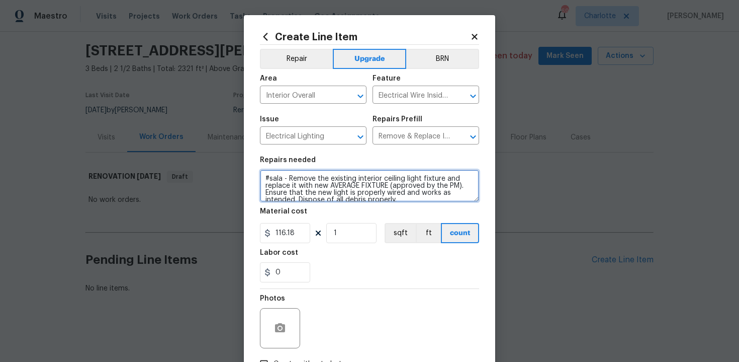
type textarea "#sala - Remove the existing interior ceiling light fixture and replace it with …"
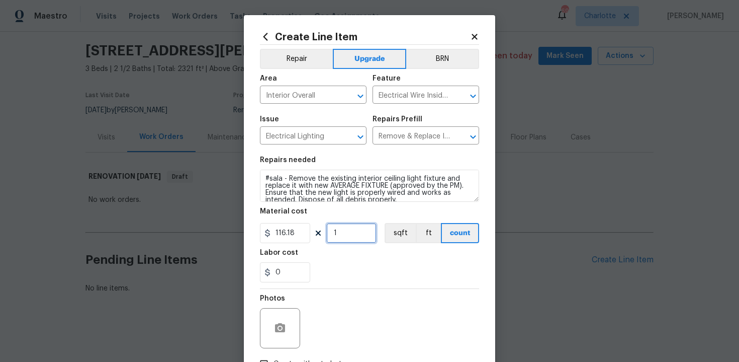
click at [352, 241] on input "1" at bounding box center [351, 233] width 50 height 20
type input "15"
click at [369, 297] on div "Photos" at bounding box center [369, 321] width 219 height 65
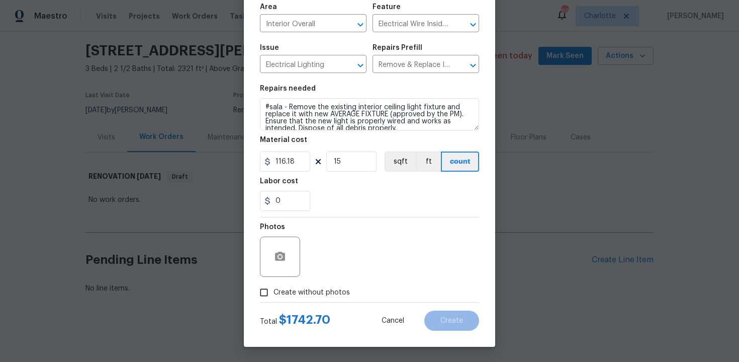
click at [315, 293] on span "Create without photos" at bounding box center [312, 292] width 76 height 11
click at [274, 293] on input "Create without photos" at bounding box center [263, 292] width 19 height 19
checkbox input "true"
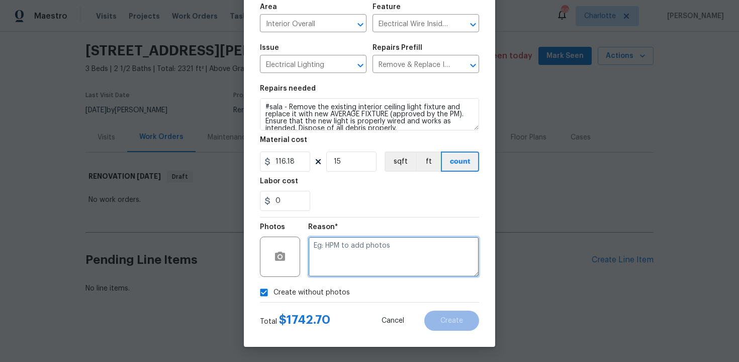
click at [349, 248] on textarea at bounding box center [393, 256] width 171 height 40
type textarea "n/a"
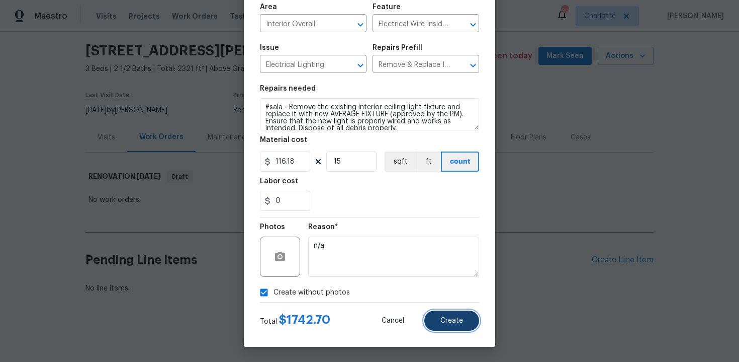
click at [440, 319] on button "Create" at bounding box center [451, 320] width 55 height 20
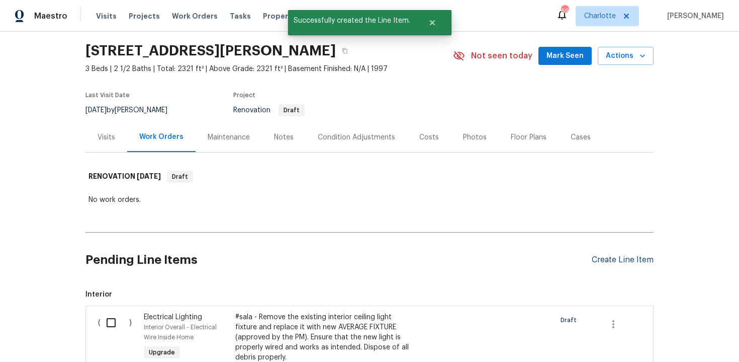
click at [612, 261] on div "Create Line Item" at bounding box center [623, 260] width 62 height 10
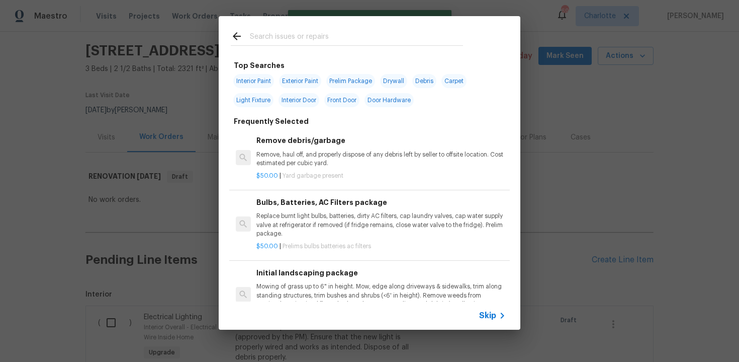
click at [489, 309] on div "Skip" at bounding box center [493, 315] width 29 height 12
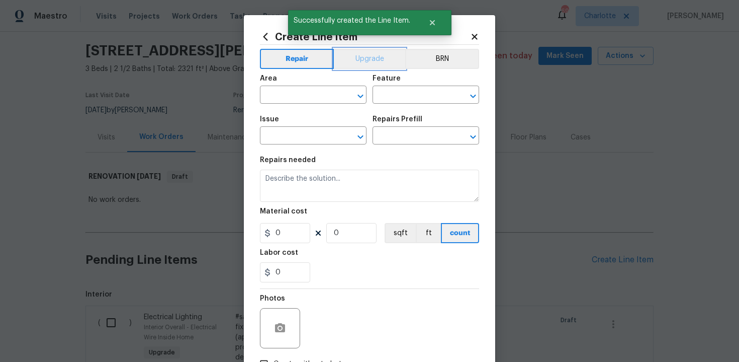
click at [370, 57] on button "Upgrade" at bounding box center [370, 59] width 72 height 20
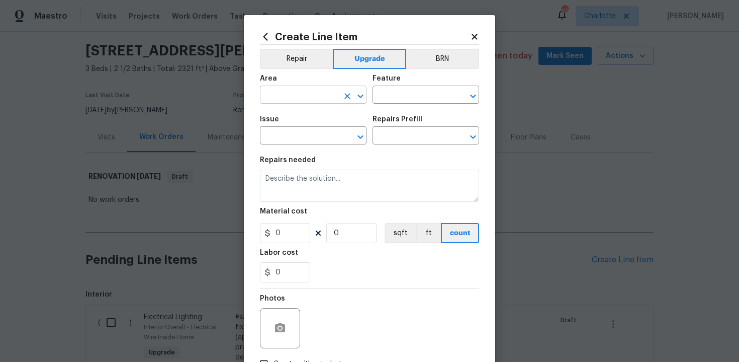
click at [312, 96] on input "text" at bounding box center [299, 96] width 78 height 16
click at [315, 144] on ul "Interior Addition Interior Overall" at bounding box center [313, 126] width 107 height 41
click at [332, 134] on li "Interior Overall" at bounding box center [313, 135] width 107 height 17
type input "Interior Overall"
click at [417, 94] on input "text" at bounding box center [412, 96] width 78 height 16
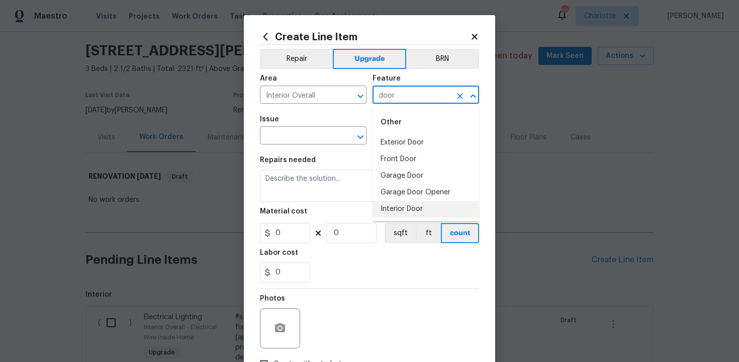
click at [414, 214] on li "Interior Door" at bounding box center [426, 209] width 107 height 17
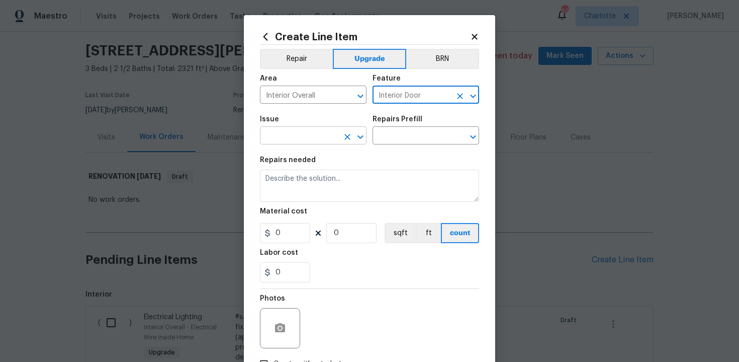
type input "Interior Door"
click at [294, 138] on input "text" at bounding box center [299, 137] width 78 height 16
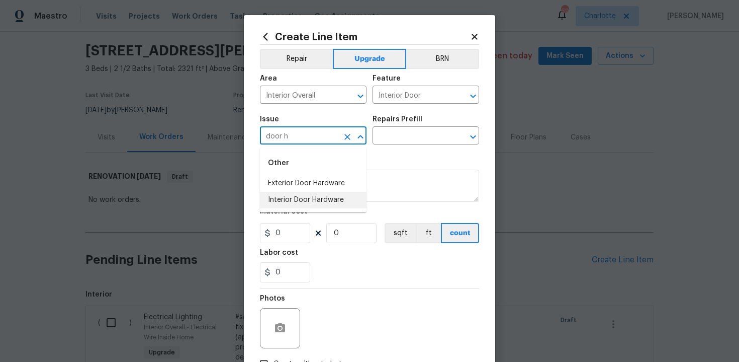
click at [295, 196] on li "Interior Door Hardware" at bounding box center [313, 200] width 107 height 17
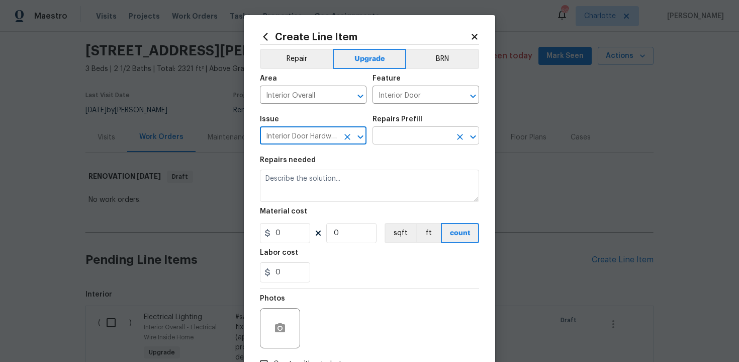
type input "Interior Door Hardware"
click at [403, 135] on input "text" at bounding box center [412, 137] width 78 height 16
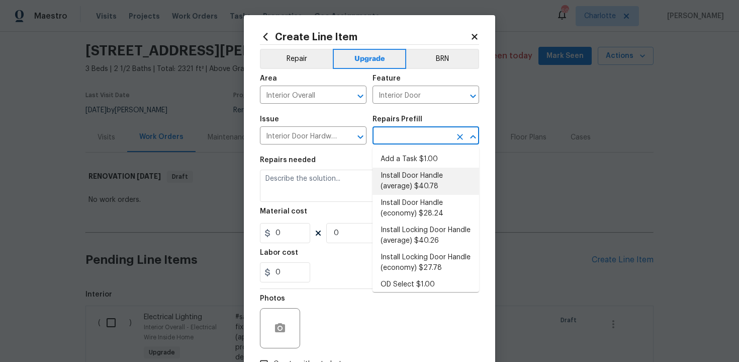
click at [404, 182] on li "Install Door Handle (average) $40.78" at bounding box center [426, 180] width 107 height 27
type input "Install Door Handle (average) $40.78"
type textarea "Remove the existing interior door handle (if present). Install a new (average) …"
type input "40.78"
type input "1"
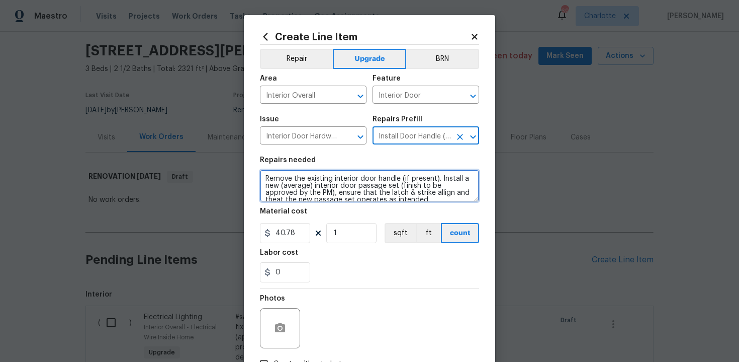
click at [262, 176] on textarea "Remove the existing interior door handle (if present). Install a new (average) …" at bounding box center [369, 185] width 219 height 32
type textarea "#sala - Remove the existing interior door handle (if present). Install a new (a…"
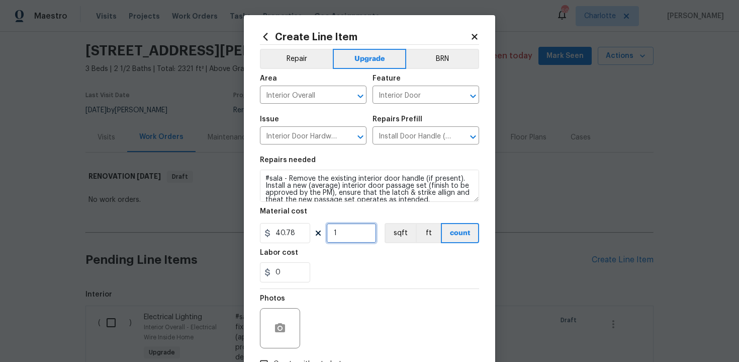
click at [353, 241] on input "1" at bounding box center [351, 233] width 50 height 20
type input "15"
click at [372, 281] on div "0" at bounding box center [369, 272] width 219 height 20
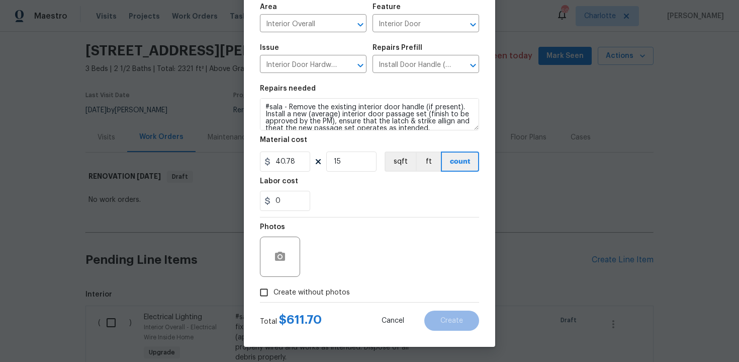
click at [315, 292] on span "Create without photos" at bounding box center [312, 292] width 76 height 11
click at [274, 292] on input "Create without photos" at bounding box center [263, 292] width 19 height 19
checkbox input "true"
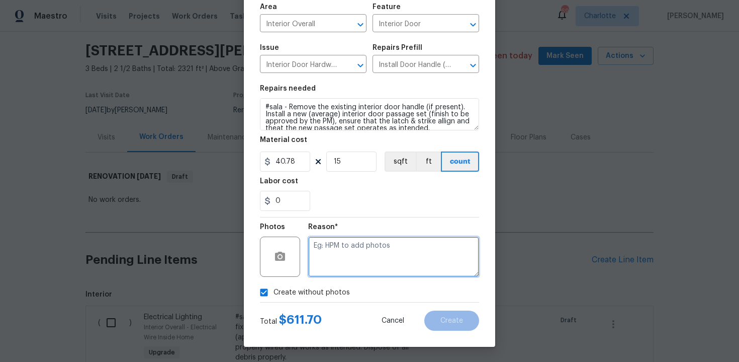
click at [357, 253] on textarea at bounding box center [393, 256] width 171 height 40
type textarea "n/a"
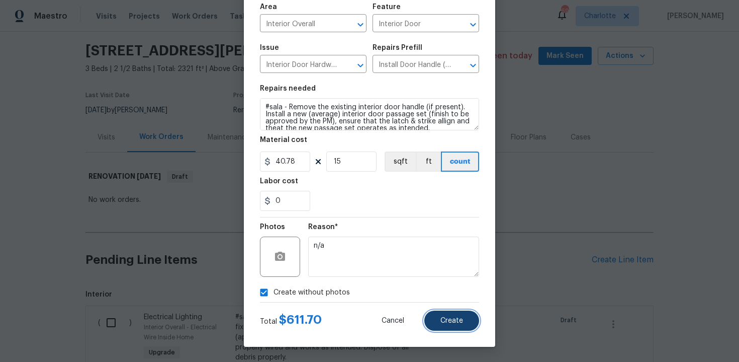
click at [462, 318] on span "Create" at bounding box center [452, 321] width 23 height 8
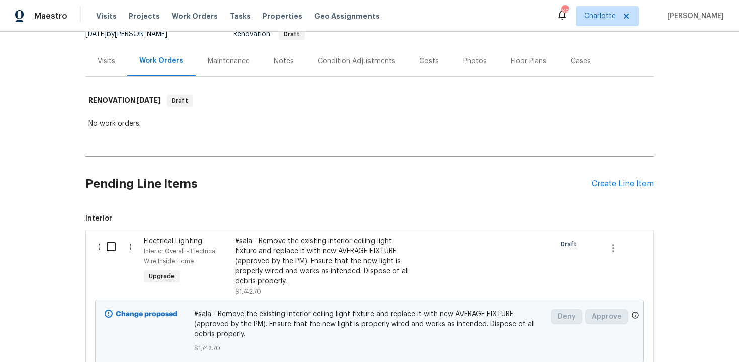
scroll to position [116, 0]
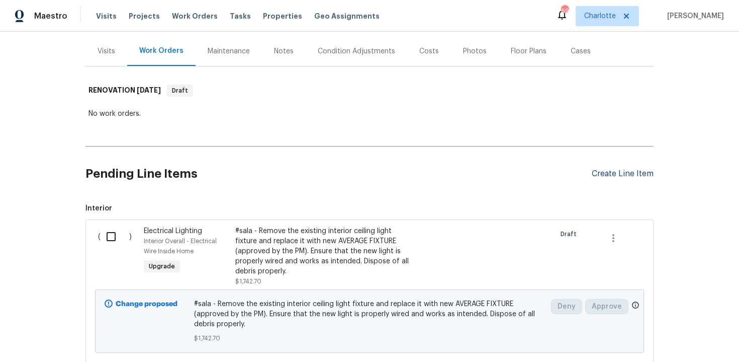
click at [603, 171] on div "Create Line Item" at bounding box center [623, 174] width 62 height 10
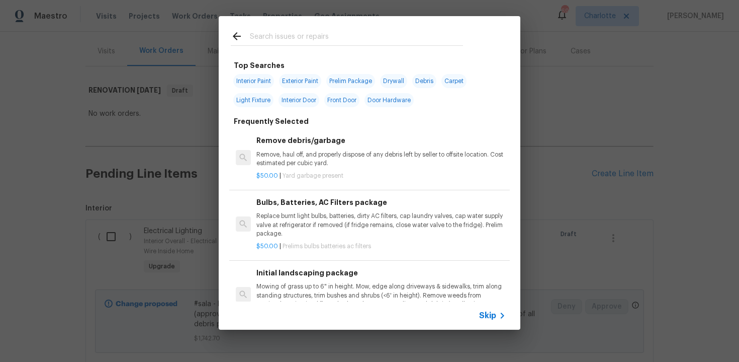
click at [484, 312] on span "Skip" at bounding box center [487, 315] width 17 height 10
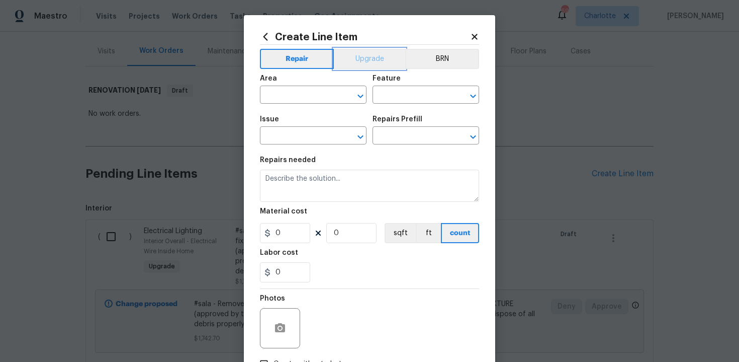
click at [375, 57] on button "Upgrade" at bounding box center [370, 59] width 72 height 20
click at [325, 92] on input "text" at bounding box center [299, 96] width 78 height 16
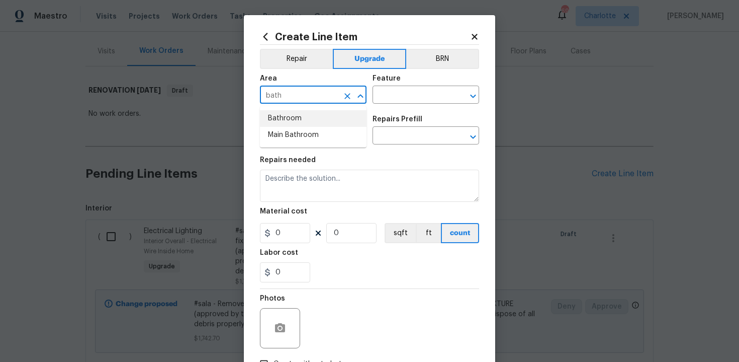
click at [320, 115] on li "Bathroom" at bounding box center [313, 118] width 107 height 17
type input "Bathroom"
click at [394, 99] on input "text" at bounding box center [412, 96] width 78 height 16
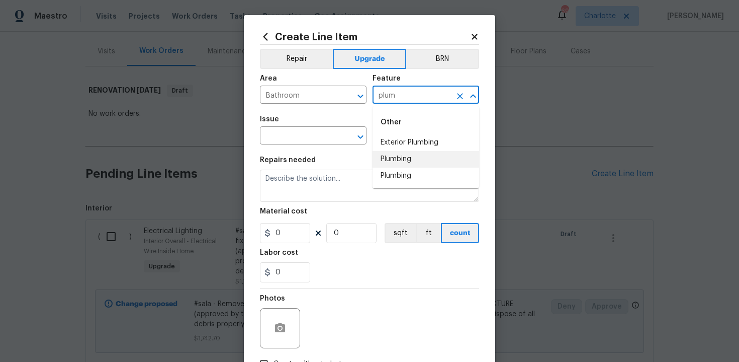
click at [395, 157] on li "Plumbing" at bounding box center [426, 159] width 107 height 17
type input "Plumbing"
click at [290, 134] on input "text" at bounding box center [299, 137] width 78 height 16
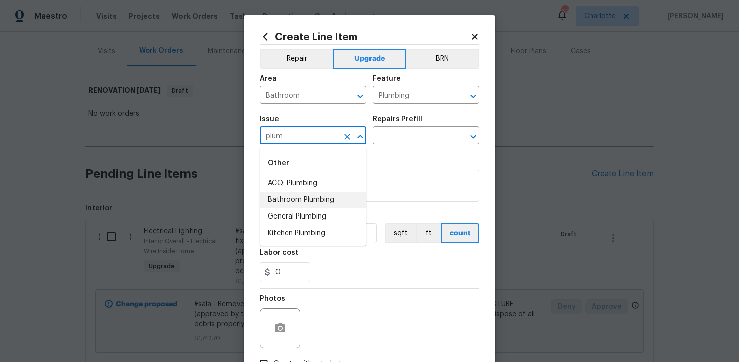
click at [294, 201] on li "Bathroom Plumbing" at bounding box center [313, 200] width 107 height 17
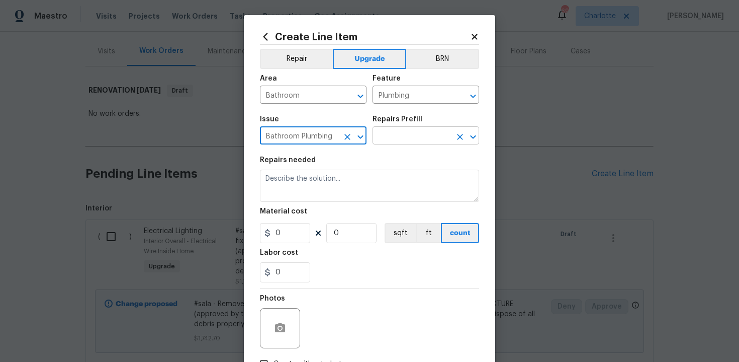
type input "Bathroom Plumbing"
click at [400, 132] on input "text" at bounding box center [412, 137] width 78 height 16
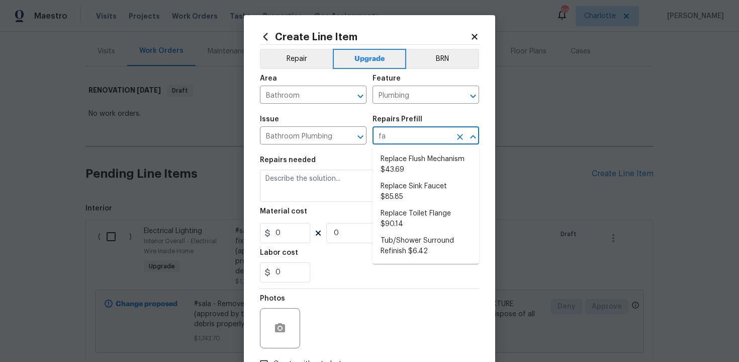
type input "fau"
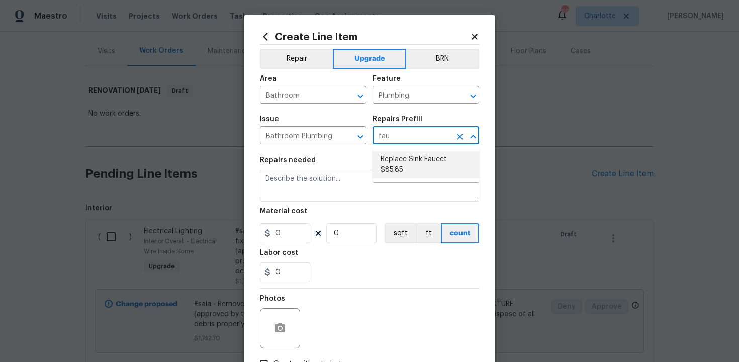
click at [411, 170] on li "Replace Sink Faucet $85.85" at bounding box center [426, 164] width 107 height 27
type input "Replace Sink Faucet $85.85"
type textarea "Remove and replace the existing sink faucet with new (PM to approve finish). En…"
type input "85.85"
type input "1"
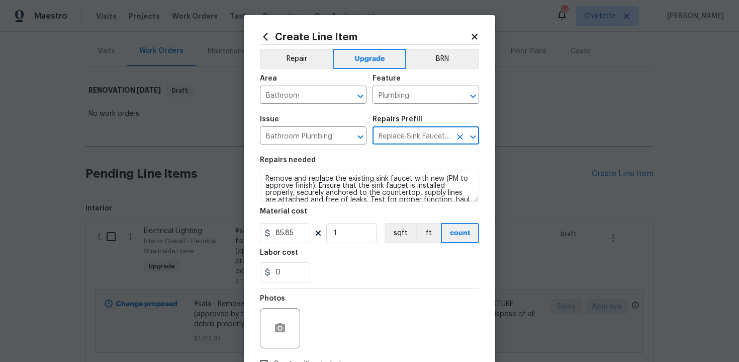
type input "Replace Sink Faucet $85.85"
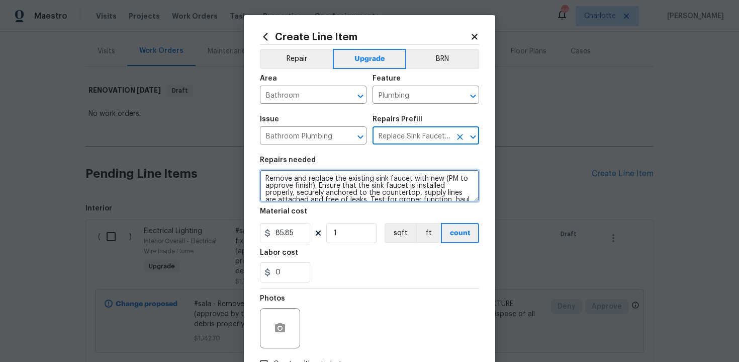
click at [263, 176] on textarea "Remove and replace the existing sink faucet with new (PM to approve finish). En…" at bounding box center [369, 185] width 219 height 32
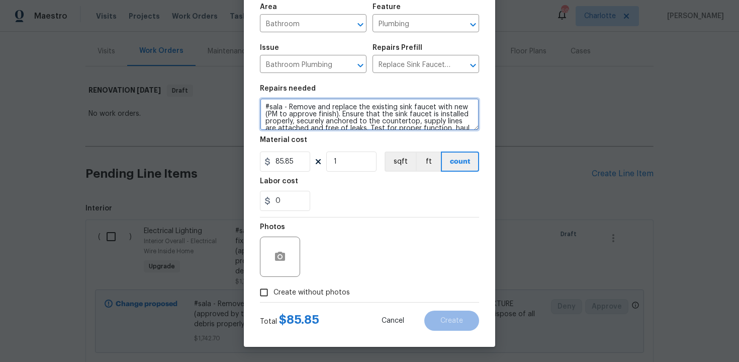
type textarea "#sala - Remove and replace the existing sink faucet with new (PM to approve fin…"
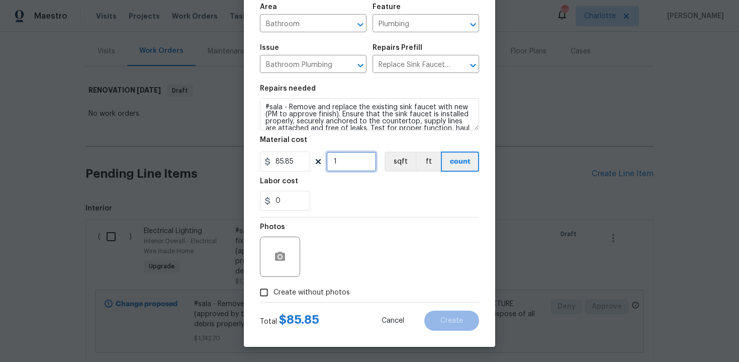
click at [351, 166] on input "1" at bounding box center [351, 161] width 50 height 20
type input "2"
click at [301, 291] on span "Create without photos" at bounding box center [312, 292] width 76 height 11
click at [274, 291] on input "Create without photos" at bounding box center [263, 292] width 19 height 19
checkbox input "true"
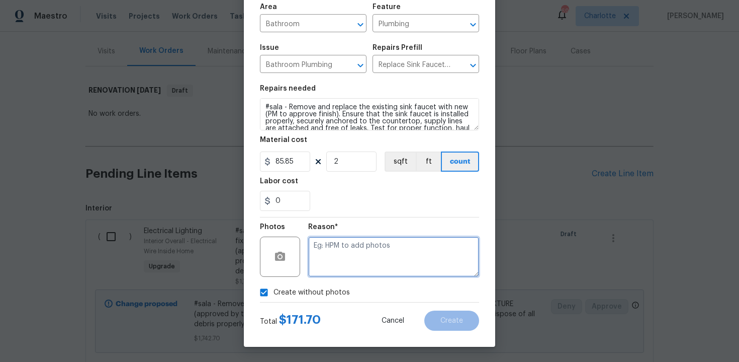
click at [347, 255] on textarea at bounding box center [393, 256] width 171 height 40
type textarea "n/a"
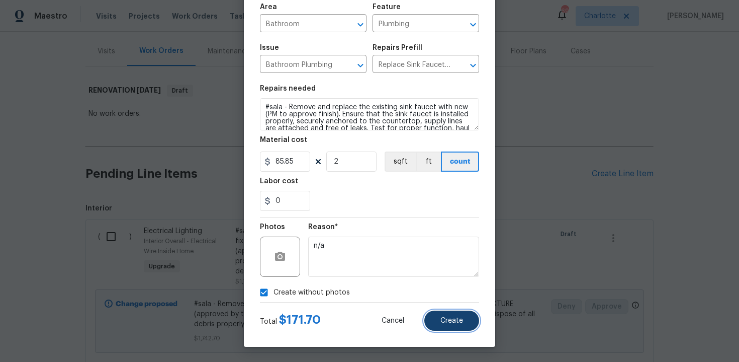
click at [468, 324] on button "Create" at bounding box center [451, 320] width 55 height 20
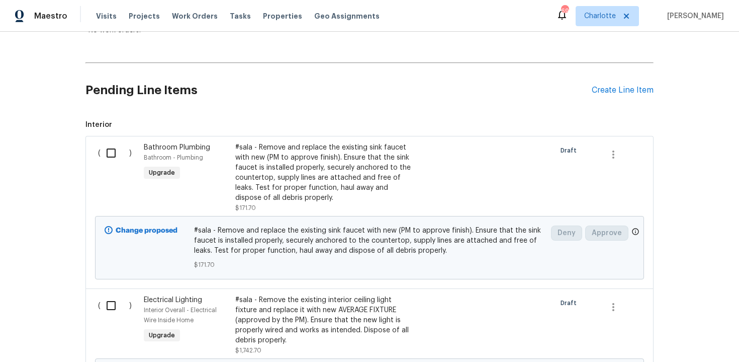
scroll to position [195, 0]
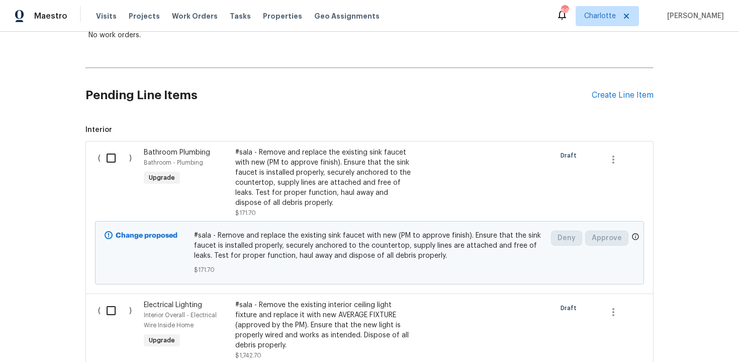
click at [312, 185] on div "#sala - Remove and replace the existing sink faucet with new (PM to approve fin…" at bounding box center [323, 177] width 177 height 60
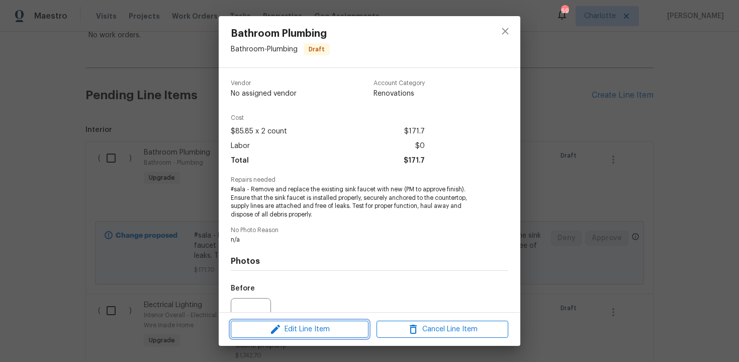
click at [300, 336] on button "Edit Line Item" at bounding box center [300, 329] width 138 height 18
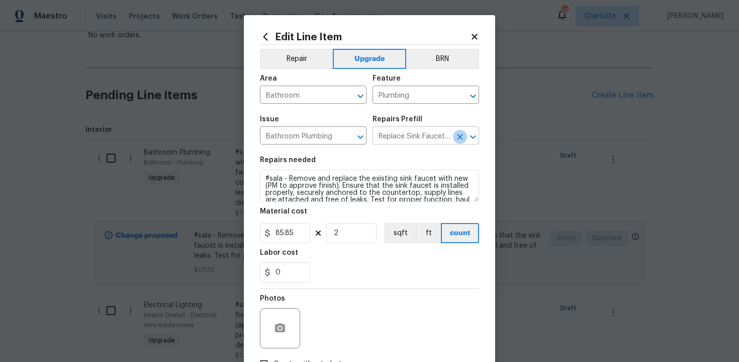
click at [459, 138] on icon "Clear" at bounding box center [460, 137] width 6 height 6
click at [426, 138] on input "text" at bounding box center [412, 137] width 78 height 16
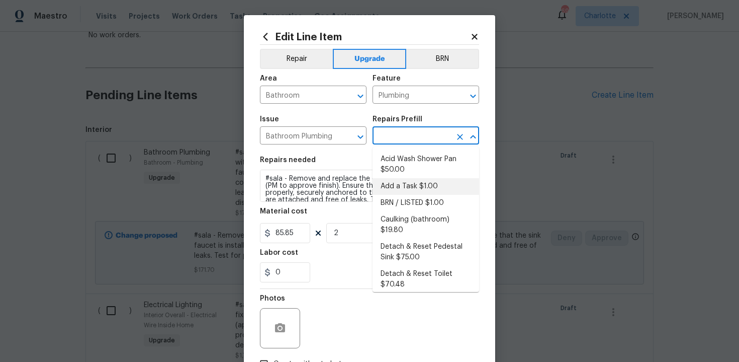
click at [407, 188] on li "Add a Task $1.00" at bounding box center [426, 186] width 107 height 17
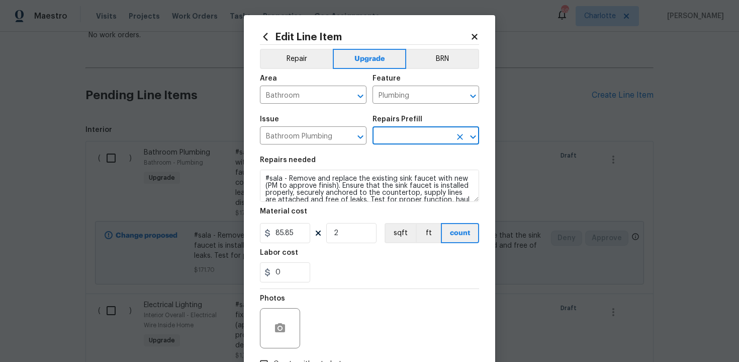
type input "Add a Task $1.00"
type textarea "HPM to detail"
type input "1"
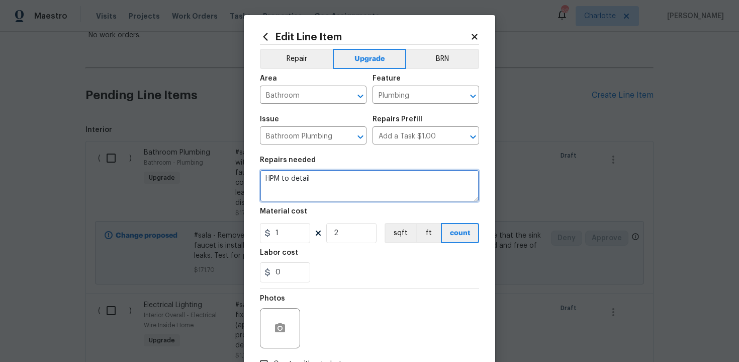
drag, startPoint x: 265, startPoint y: 177, endPoint x: 334, endPoint y: 177, distance: 69.4
click at [334, 177] on textarea "HPM to detail" at bounding box center [369, 185] width 219 height 32
paste textarea "Replace faucets/shower heads All bathrooms"
click at [398, 182] on textarea "#sala - Replace faucets/shower heads All bathrooms" at bounding box center [369, 185] width 219 height 32
type textarea "#sala - Replace faucets/shower heads - All bathrooms"
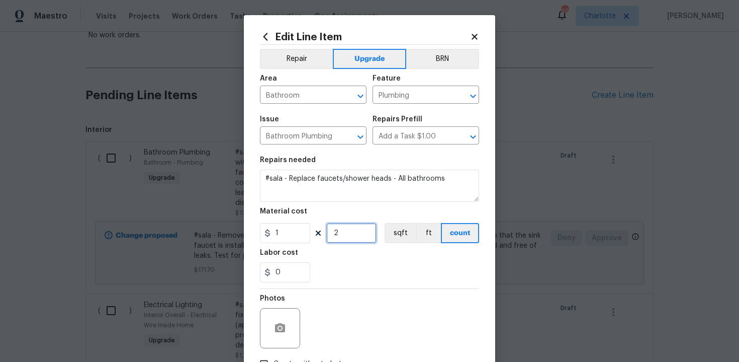
click at [337, 234] on input "2" at bounding box center [351, 233] width 50 height 20
type input "1"
click at [297, 235] on input "1" at bounding box center [285, 233] width 50 height 20
type input "602"
click at [368, 263] on div "0" at bounding box center [369, 272] width 219 height 20
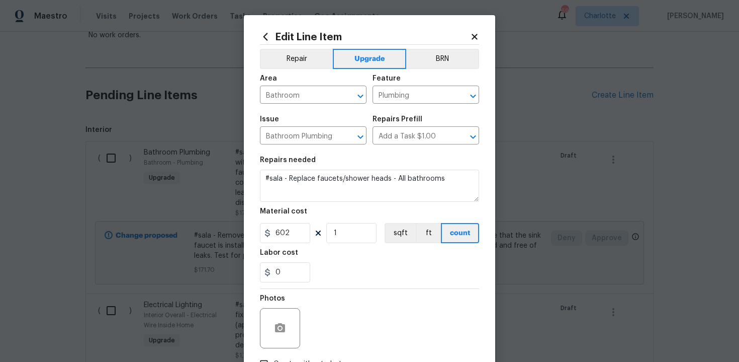
scroll to position [72, 0]
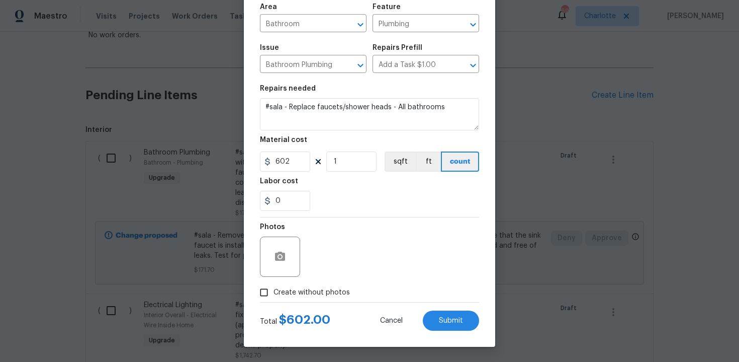
click at [306, 294] on span "Create without photos" at bounding box center [312, 292] width 76 height 11
click at [274, 294] on input "Create without photos" at bounding box center [263, 292] width 19 height 19
checkbox input "true"
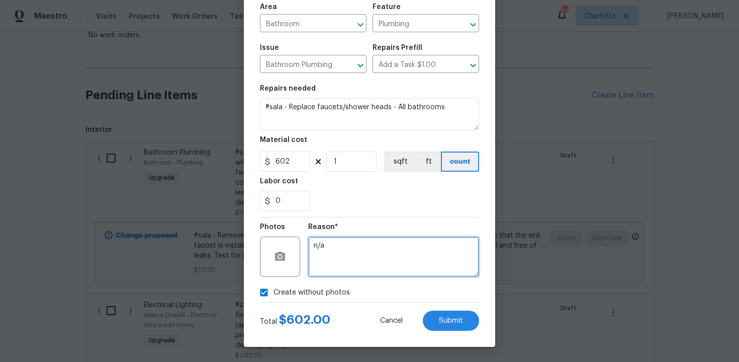
click at [343, 257] on textarea "n/a" at bounding box center [393, 256] width 171 height 40
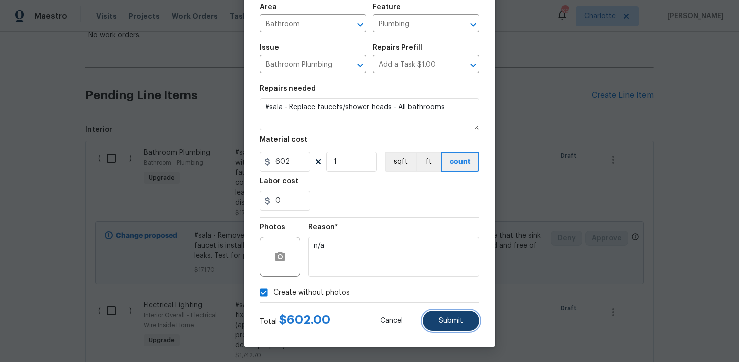
click at [444, 316] on button "Submit" at bounding box center [451, 320] width 56 height 20
type textarea "#sala - Remove and replace the existing sink faucet with new (PM to approve fin…"
type input "85.85"
type input "2"
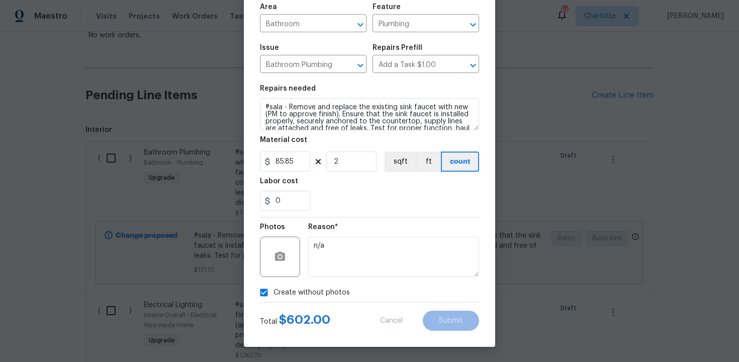
type textarea "#sala - Replace faucets/shower heads - All bathrooms"
type input "602"
type input "1"
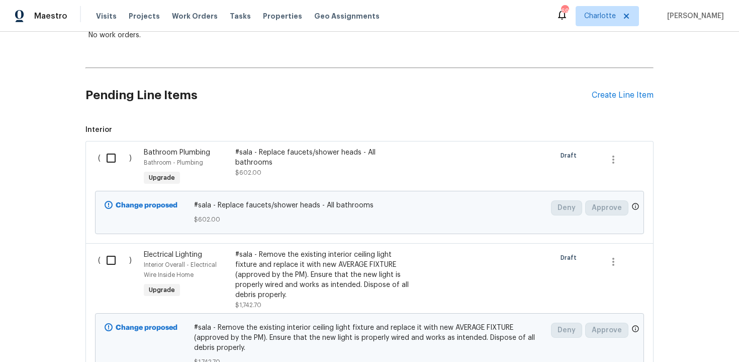
scroll to position [0, 0]
click at [617, 95] on div "Create Line Item" at bounding box center [623, 96] width 62 height 10
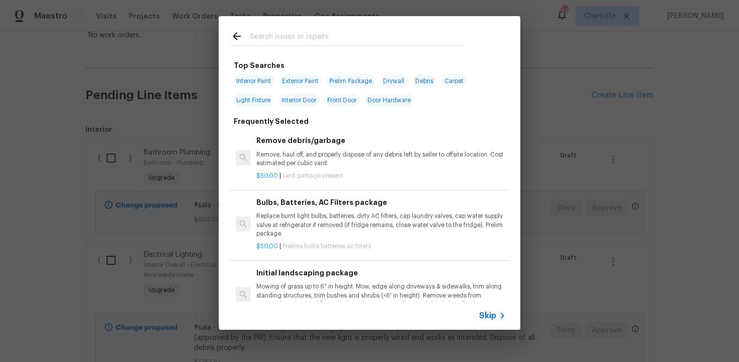
click at [487, 310] on span "Skip" at bounding box center [487, 315] width 17 height 10
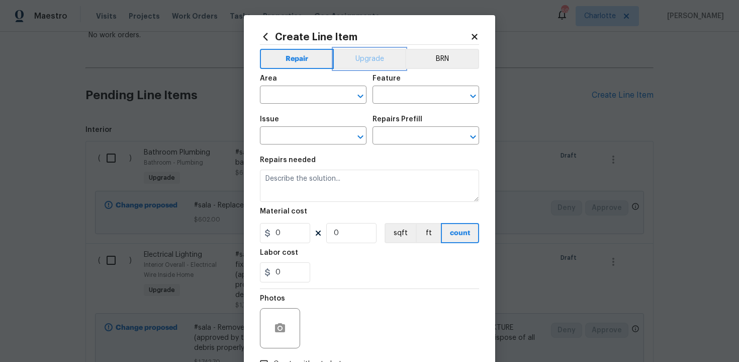
click at [372, 63] on button "Upgrade" at bounding box center [370, 59] width 72 height 20
click at [314, 92] on input "text" at bounding box center [299, 96] width 78 height 16
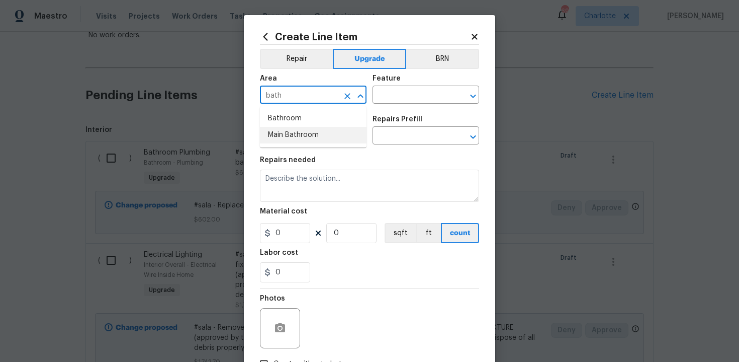
click at [315, 138] on li "Main Bathroom" at bounding box center [313, 135] width 107 height 17
type input "Main Bathroom"
click at [382, 99] on input "text" at bounding box center [412, 96] width 78 height 16
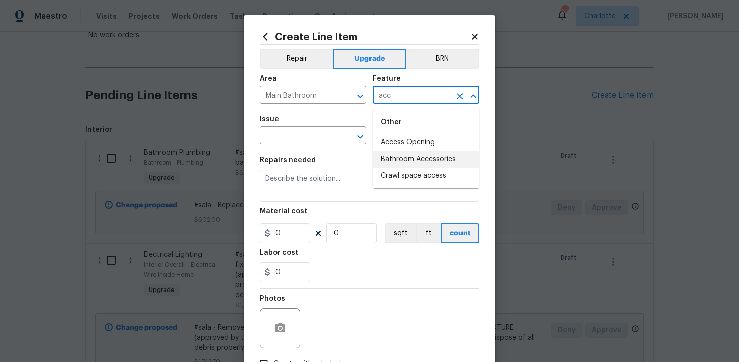
click at [394, 160] on li "Bathroom Accessories" at bounding box center [426, 159] width 107 height 17
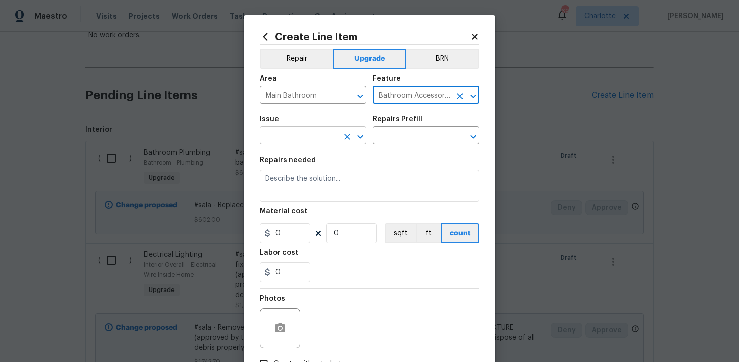
type input "Bathroom Accessories"
click at [306, 135] on input "text" at bounding box center [299, 137] width 78 height 16
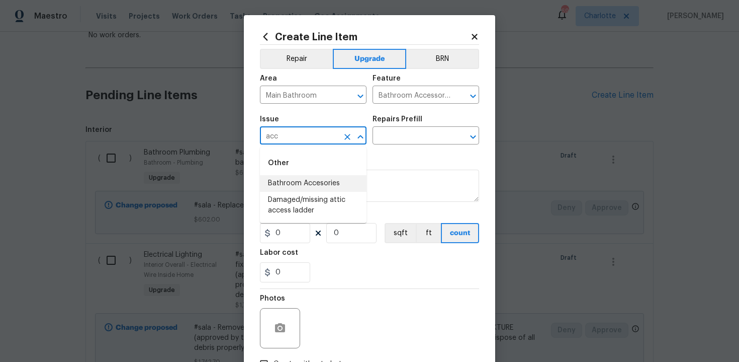
click at [316, 189] on li "Bathroom Accesories" at bounding box center [313, 183] width 107 height 17
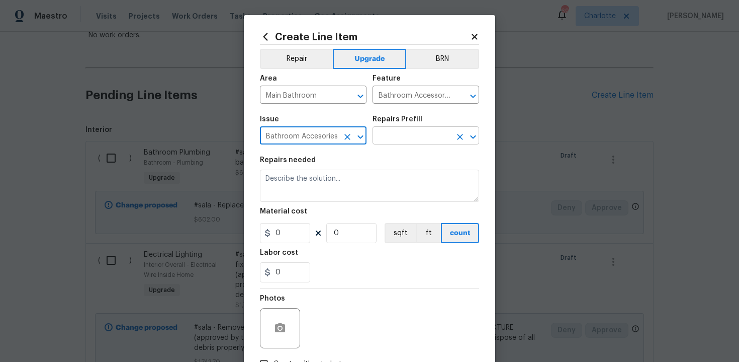
type input "Bathroom Accesories"
click at [404, 136] on input "text" at bounding box center [412, 137] width 78 height 16
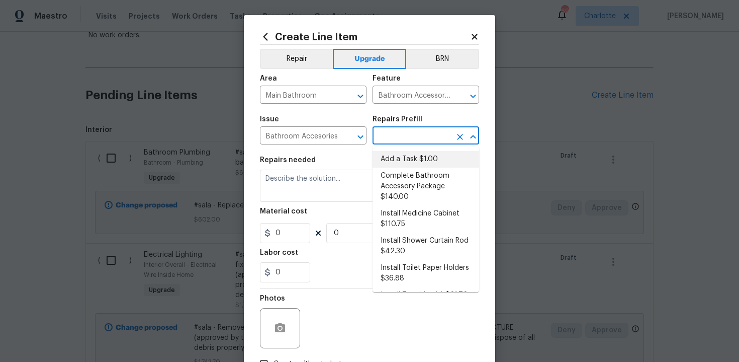
click at [406, 156] on li "Add a Task $1.00" at bounding box center [426, 159] width 107 height 17
type input "Interior Trim"
type input "Add a Task $1.00"
type textarea "HPM to detail"
type input "1"
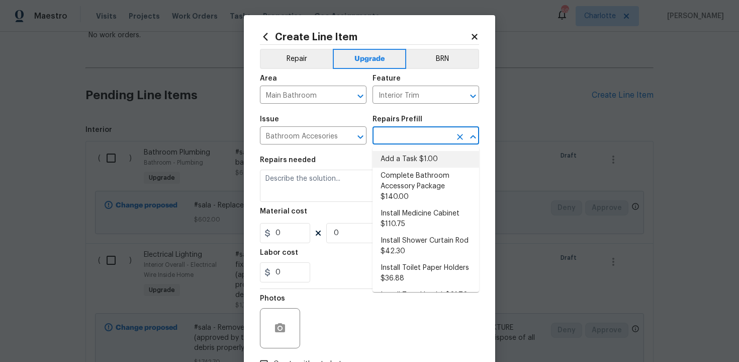
type input "1"
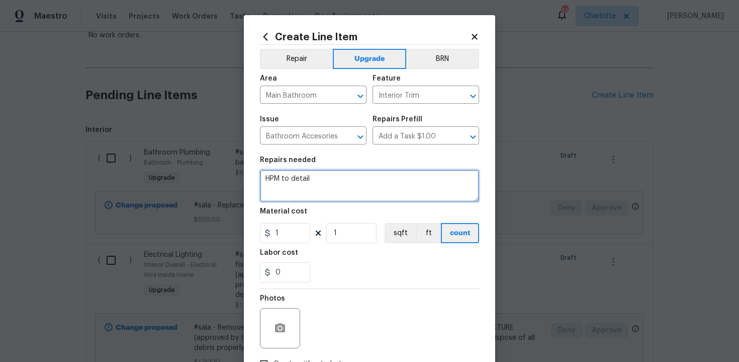
drag, startPoint x: 265, startPoint y: 178, endPoint x: 321, endPoint y: 178, distance: 56.3
click at [321, 178] on textarea "HPM to detail" at bounding box center [369, 185] width 219 height 32
paste textarea "Install a new accessory kitt"
click at [312, 182] on textarea "#sala - Install a new accessory kitt" at bounding box center [369, 185] width 219 height 32
click at [370, 182] on textarea "#sala - Install new accessory kitt" at bounding box center [369, 185] width 219 height 32
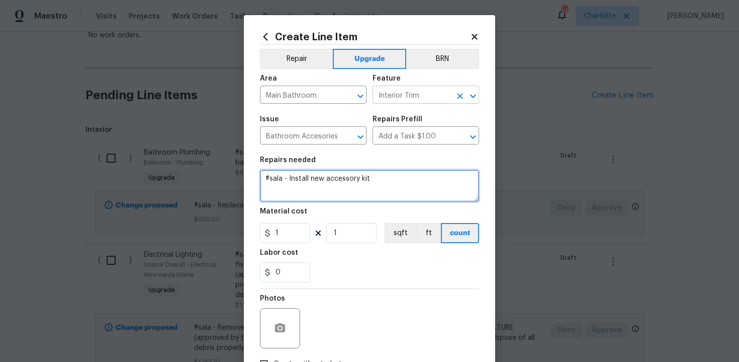
click at [460, 95] on icon "Clear" at bounding box center [460, 96] width 6 height 6
type textarea "#sala - Install new accessory kit"
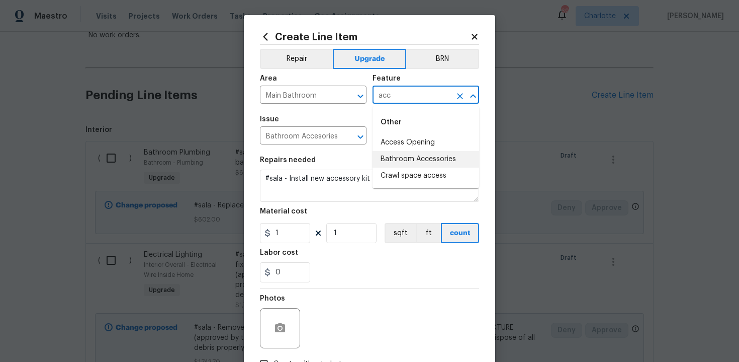
click at [404, 158] on li "Bathroom Accessories" at bounding box center [426, 159] width 107 height 17
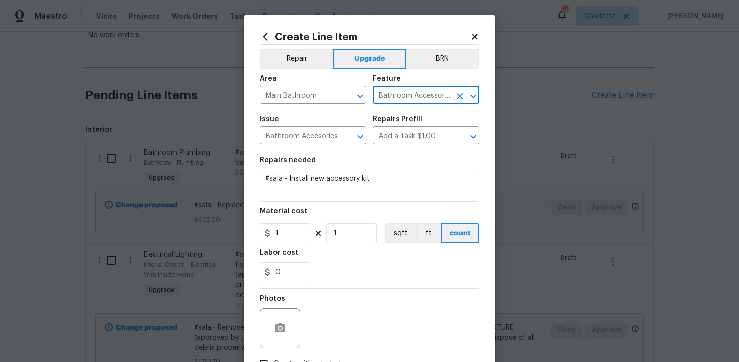
type input "Bathroom Accessories"
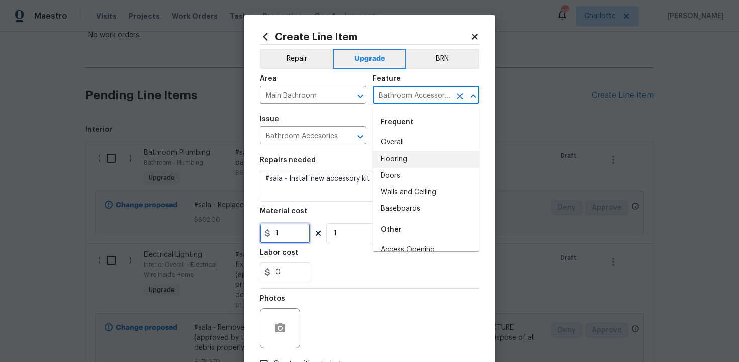
click at [284, 235] on input "1" at bounding box center [285, 233] width 50 height 20
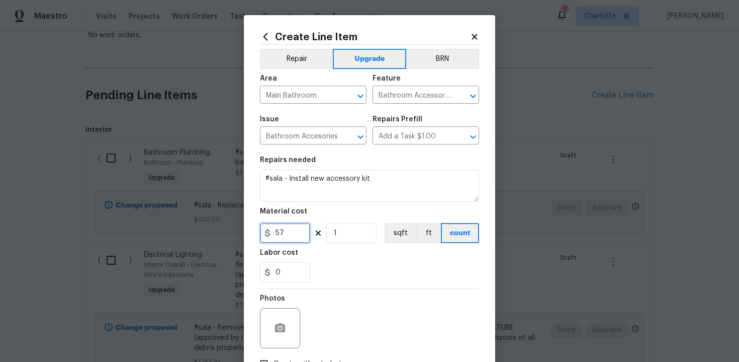
type input "57"
click at [360, 281] on div "0" at bounding box center [369, 272] width 219 height 20
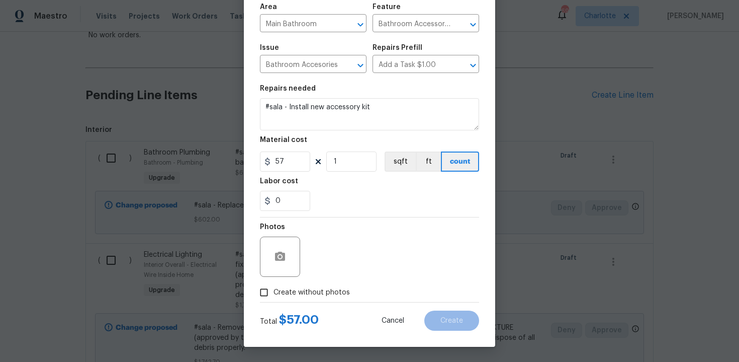
click at [294, 297] on span "Create without photos" at bounding box center [312, 292] width 76 height 11
click at [274, 297] on input "Create without photos" at bounding box center [263, 292] width 19 height 19
checkbox input "true"
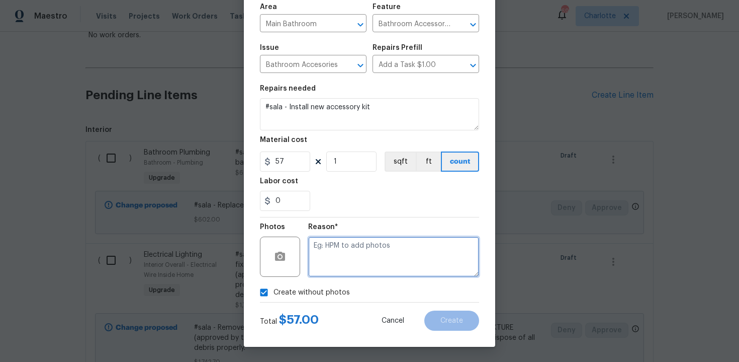
click at [363, 244] on textarea at bounding box center [393, 256] width 171 height 40
type textarea "n/a"
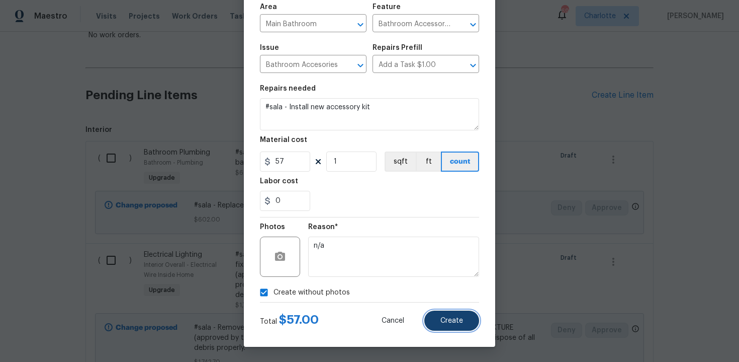
click at [451, 323] on span "Create" at bounding box center [452, 321] width 23 height 8
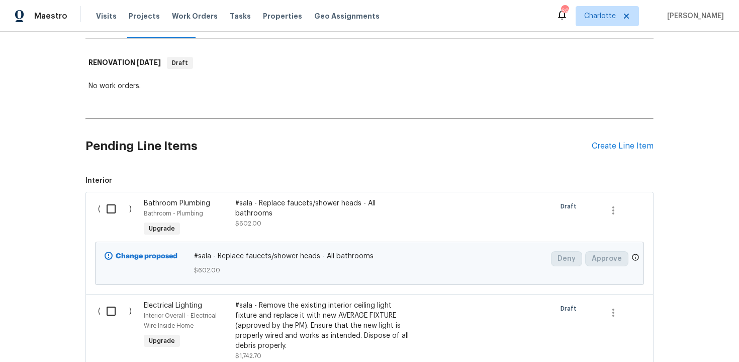
scroll to position [135, 0]
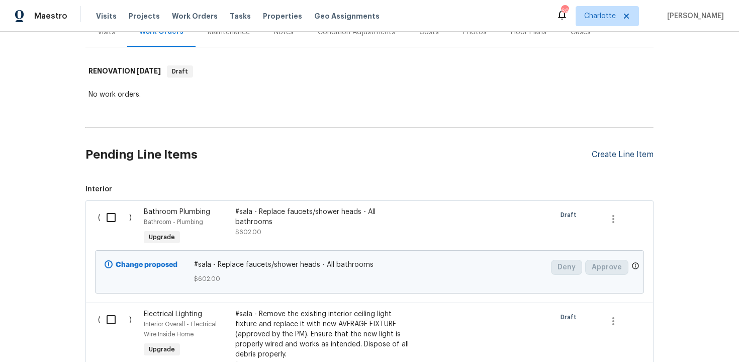
click at [602, 153] on div "Create Line Item" at bounding box center [623, 155] width 62 height 10
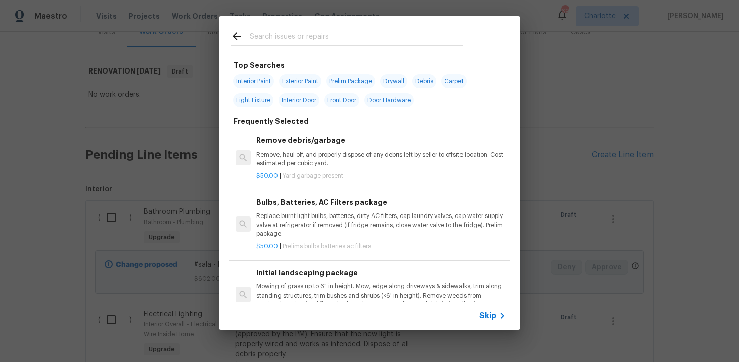
click at [484, 315] on span "Skip" at bounding box center [487, 315] width 17 height 10
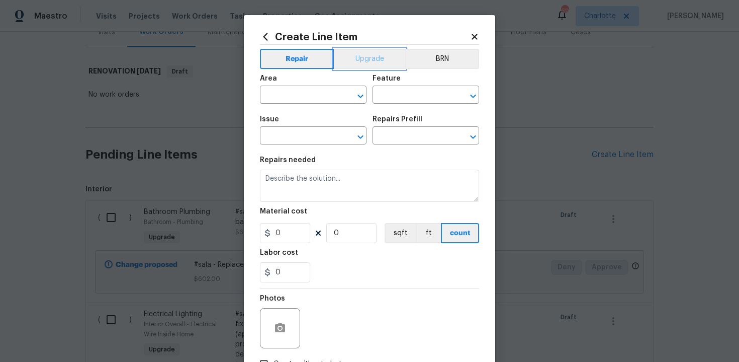
click at [362, 52] on button "Upgrade" at bounding box center [370, 59] width 72 height 20
click at [314, 91] on input "text" at bounding box center [299, 96] width 78 height 16
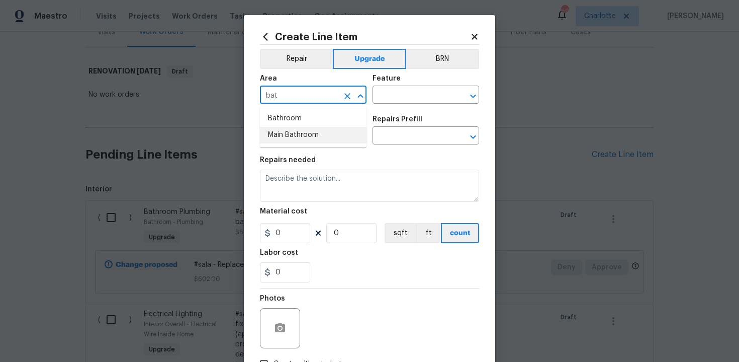
click at [320, 135] on li "Main Bathroom" at bounding box center [313, 135] width 107 height 17
type input "Main Bathroom"
click at [394, 97] on input "text" at bounding box center [412, 96] width 78 height 16
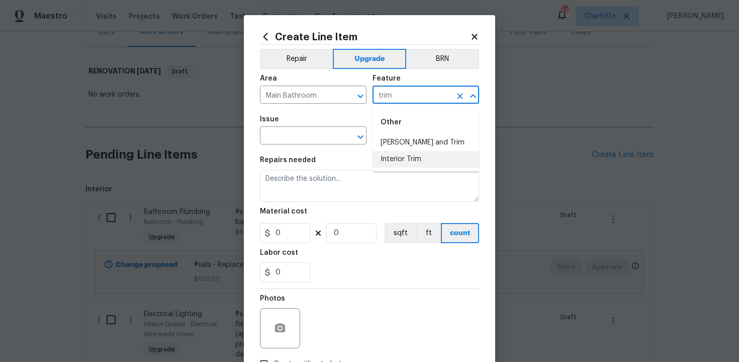
click at [405, 154] on li "Interior Trim" at bounding box center [426, 159] width 107 height 17
type input "Interior Trim"
click at [311, 138] on input "text" at bounding box center [299, 137] width 78 height 16
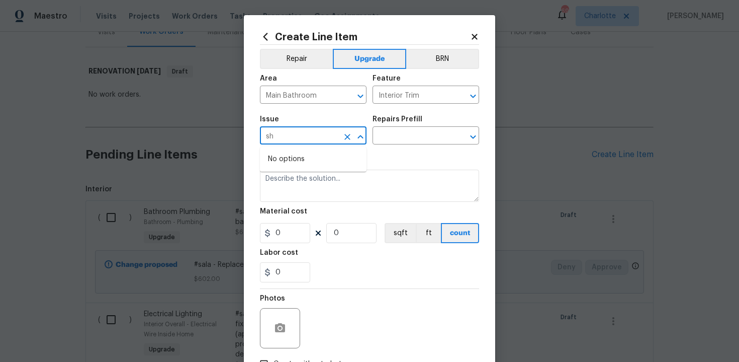
type input "s"
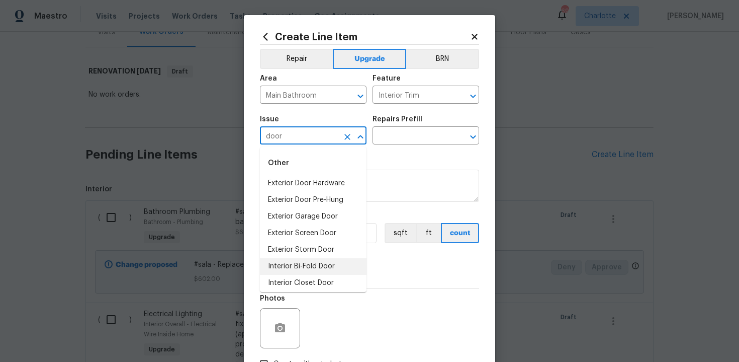
scroll to position [53, 0]
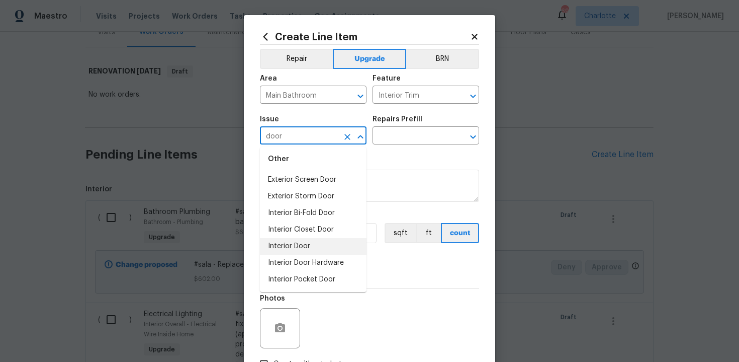
click at [299, 253] on li "Interior Door" at bounding box center [313, 246] width 107 height 17
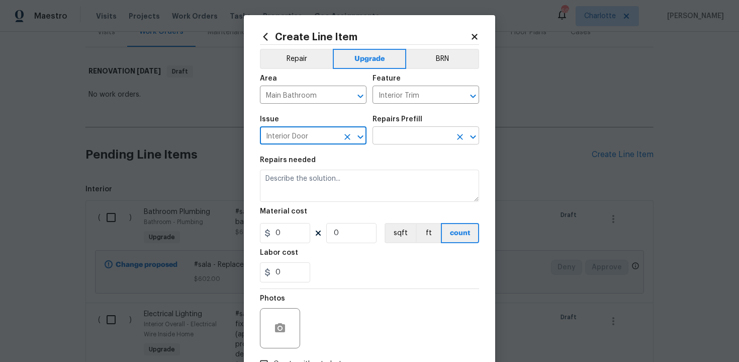
type input "Interior Door"
click at [408, 129] on input "text" at bounding box center [412, 137] width 78 height 16
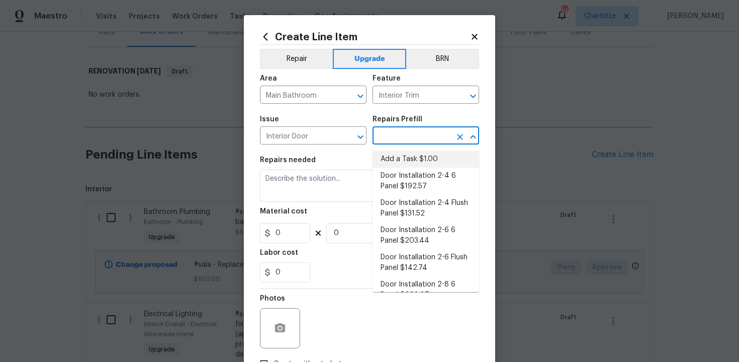
click at [408, 153] on li "Add a Task $1.00" at bounding box center [426, 159] width 107 height 17
type input "Interior Door"
type input "Add a Task $1.00"
type textarea "HPM to detail"
type input "1"
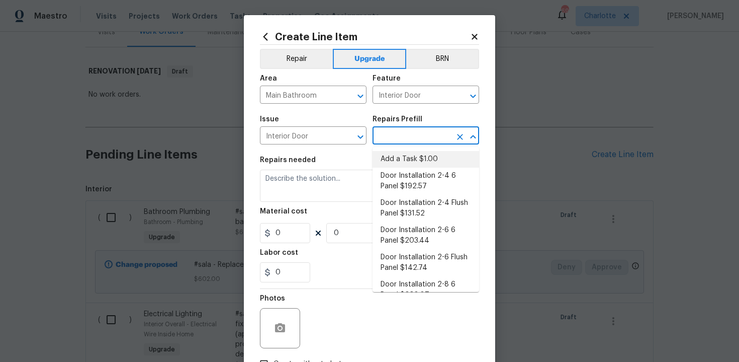
type input "1"
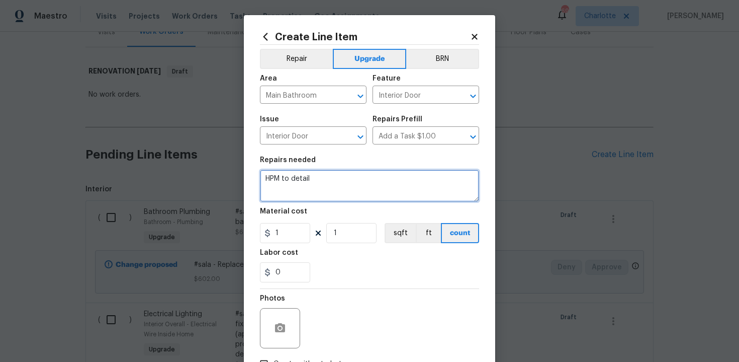
drag, startPoint x: 262, startPoint y: 174, endPoint x: 407, endPoint y: 174, distance: 144.8
click at [407, 174] on textarea "HPM to detail" at bounding box center [369, 185] width 219 height 32
drag, startPoint x: 334, startPoint y: 186, endPoint x: 271, endPoint y: 180, distance: 63.7
click at [271, 180] on textarea "HPM to detail" at bounding box center [369, 185] width 219 height 32
type textarea "H"
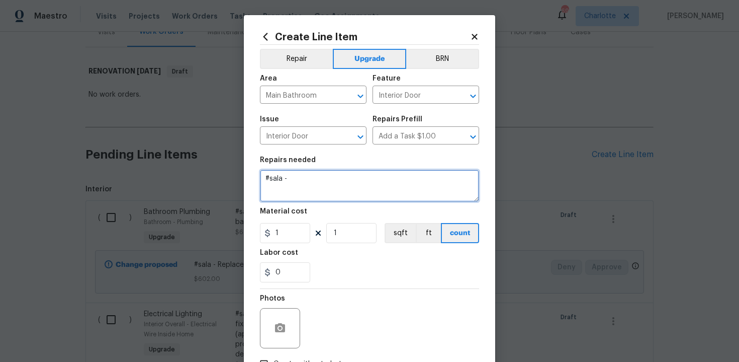
paste textarea "Trim kit-Shower door"
type textarea "#sala - Trim kit-Shower door"
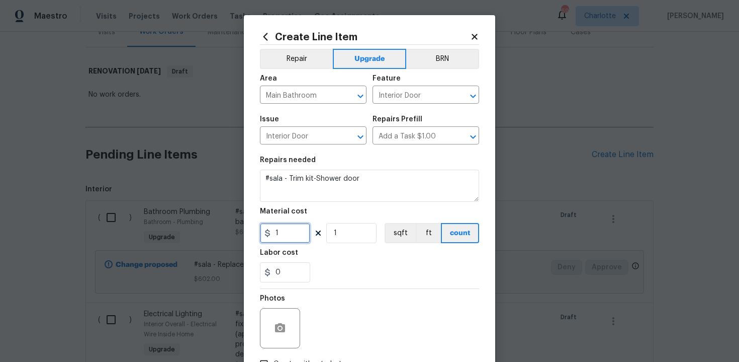
click at [294, 231] on input "1" at bounding box center [285, 233] width 50 height 20
type input "400"
click at [354, 281] on div "0" at bounding box center [369, 272] width 219 height 20
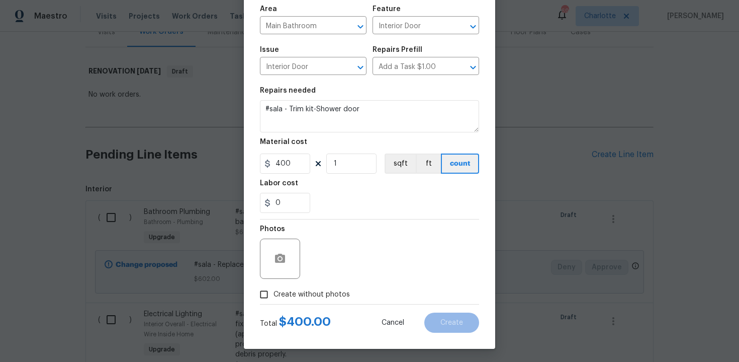
scroll to position [72, 0]
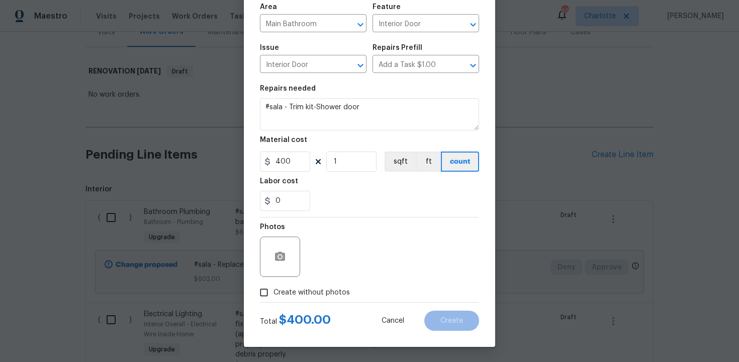
click at [311, 287] on span "Create without photos" at bounding box center [312, 292] width 76 height 11
click at [274, 287] on input "Create without photos" at bounding box center [263, 292] width 19 height 19
checkbox input "true"
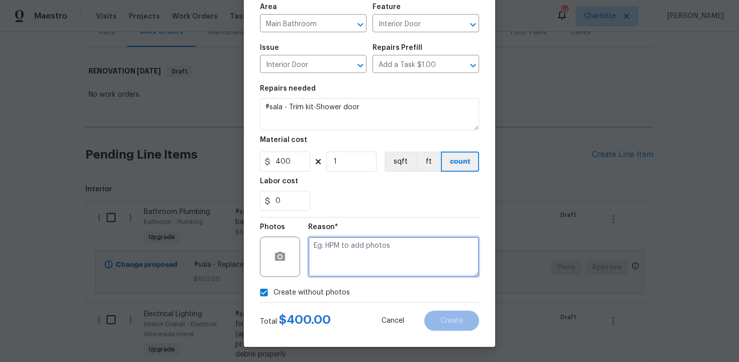
click at [353, 254] on textarea at bounding box center [393, 256] width 171 height 40
type textarea "n/a"
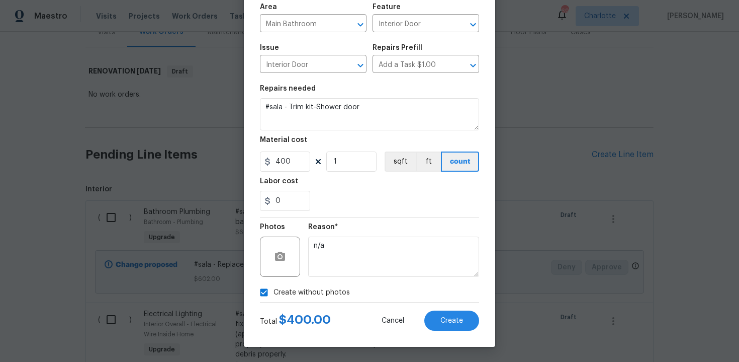
click at [484, 198] on div "Create Line Item Repair Upgrade BRN Area Main Bathroom ​ Feature Interior Door …" at bounding box center [369, 145] width 251 height 403
click at [457, 315] on button "Create" at bounding box center [451, 320] width 55 height 20
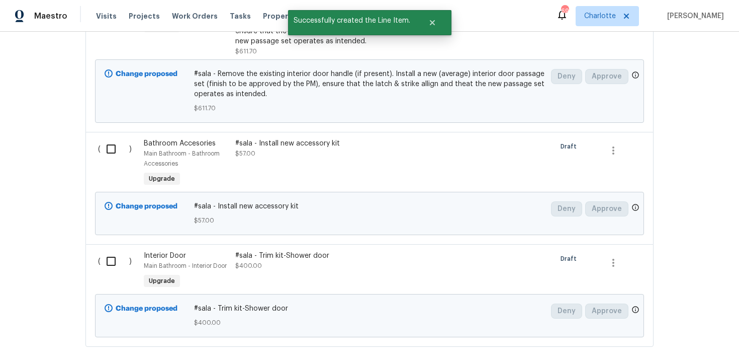
scroll to position [645, 0]
